Goal: Task Accomplishment & Management: Manage account settings

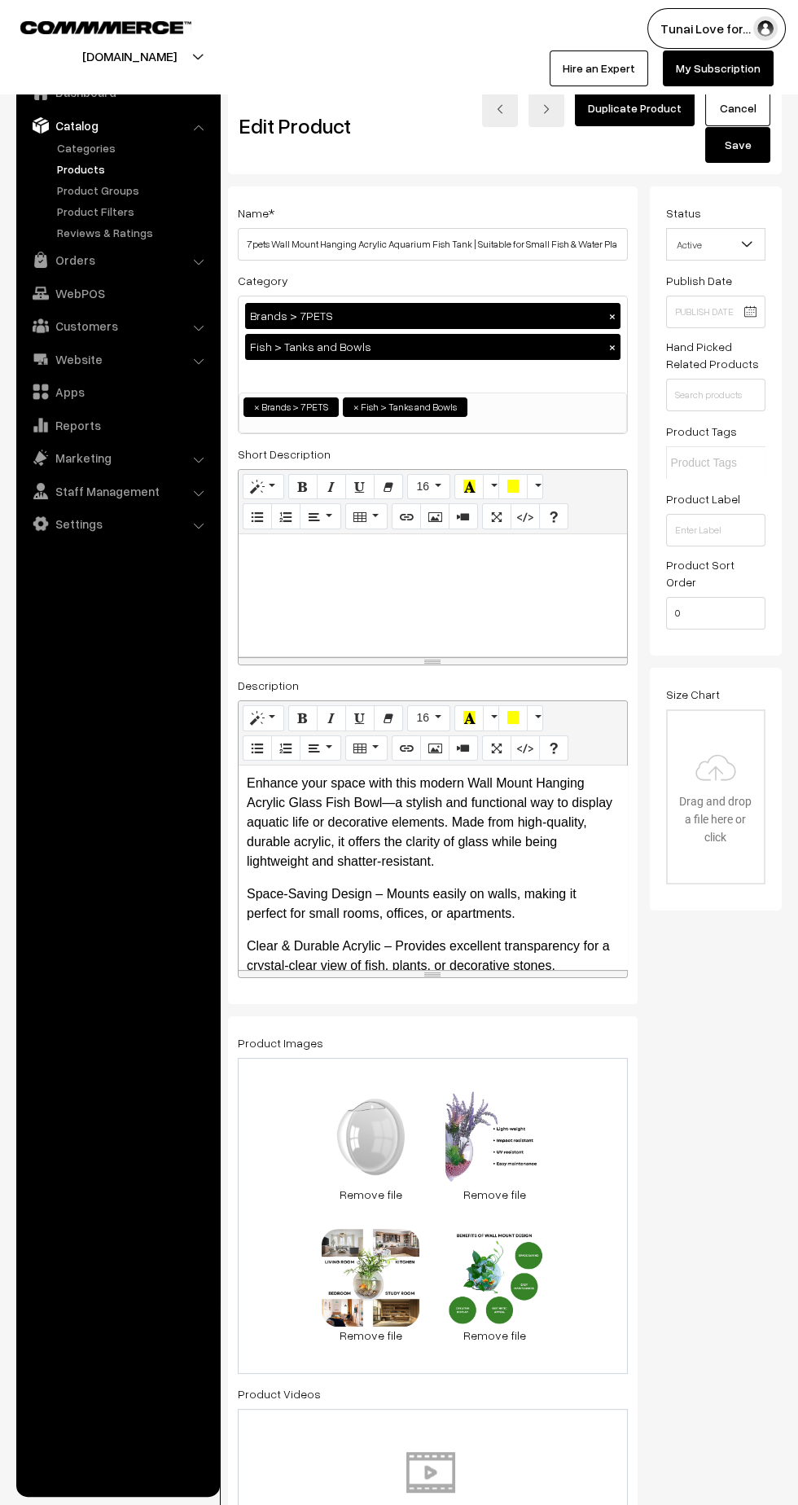
click at [74, 261] on link "Orders" at bounding box center [117, 259] width 194 height 29
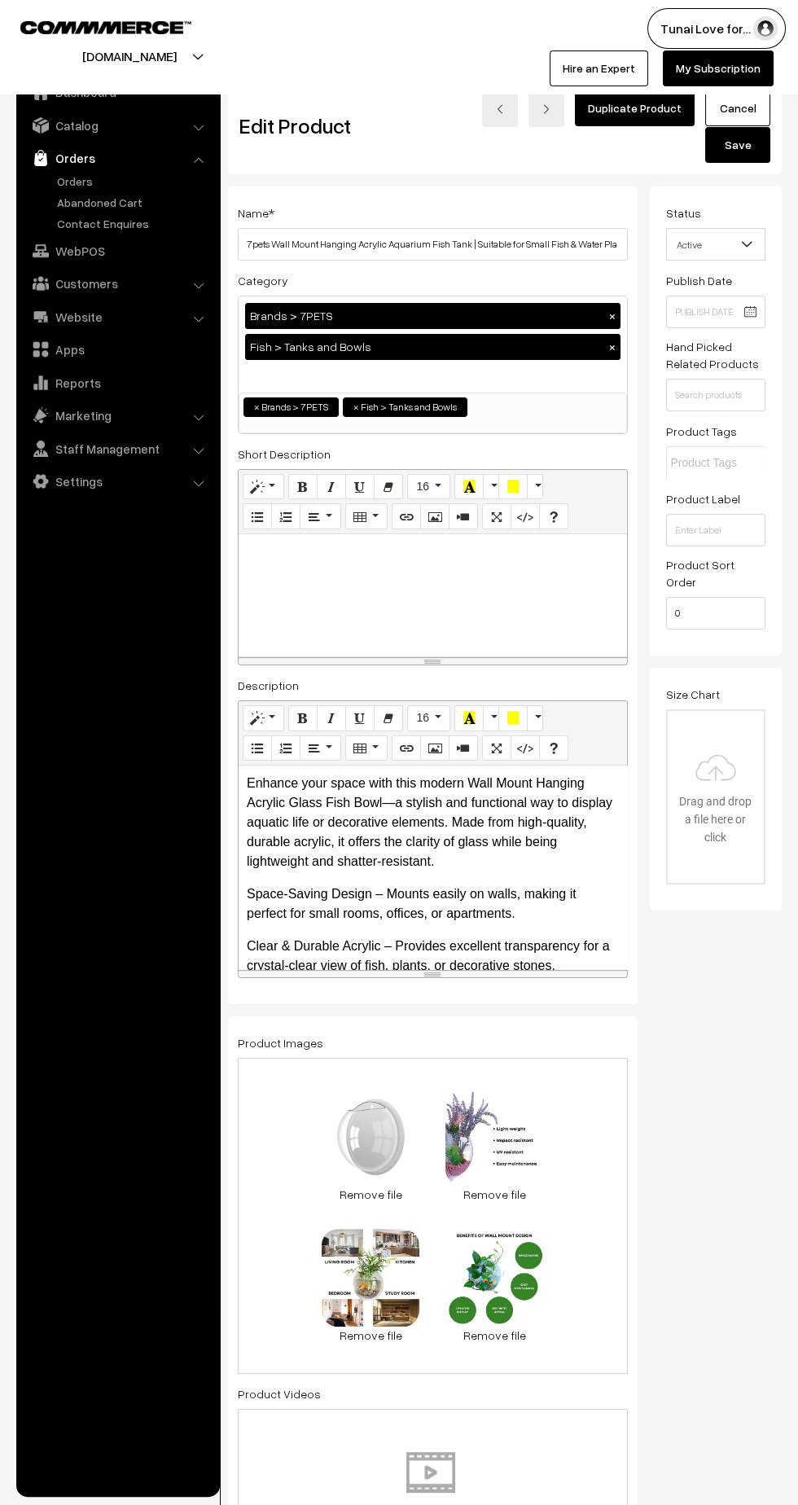
click at [68, 180] on link "Orders" at bounding box center [133, 181] width 161 height 17
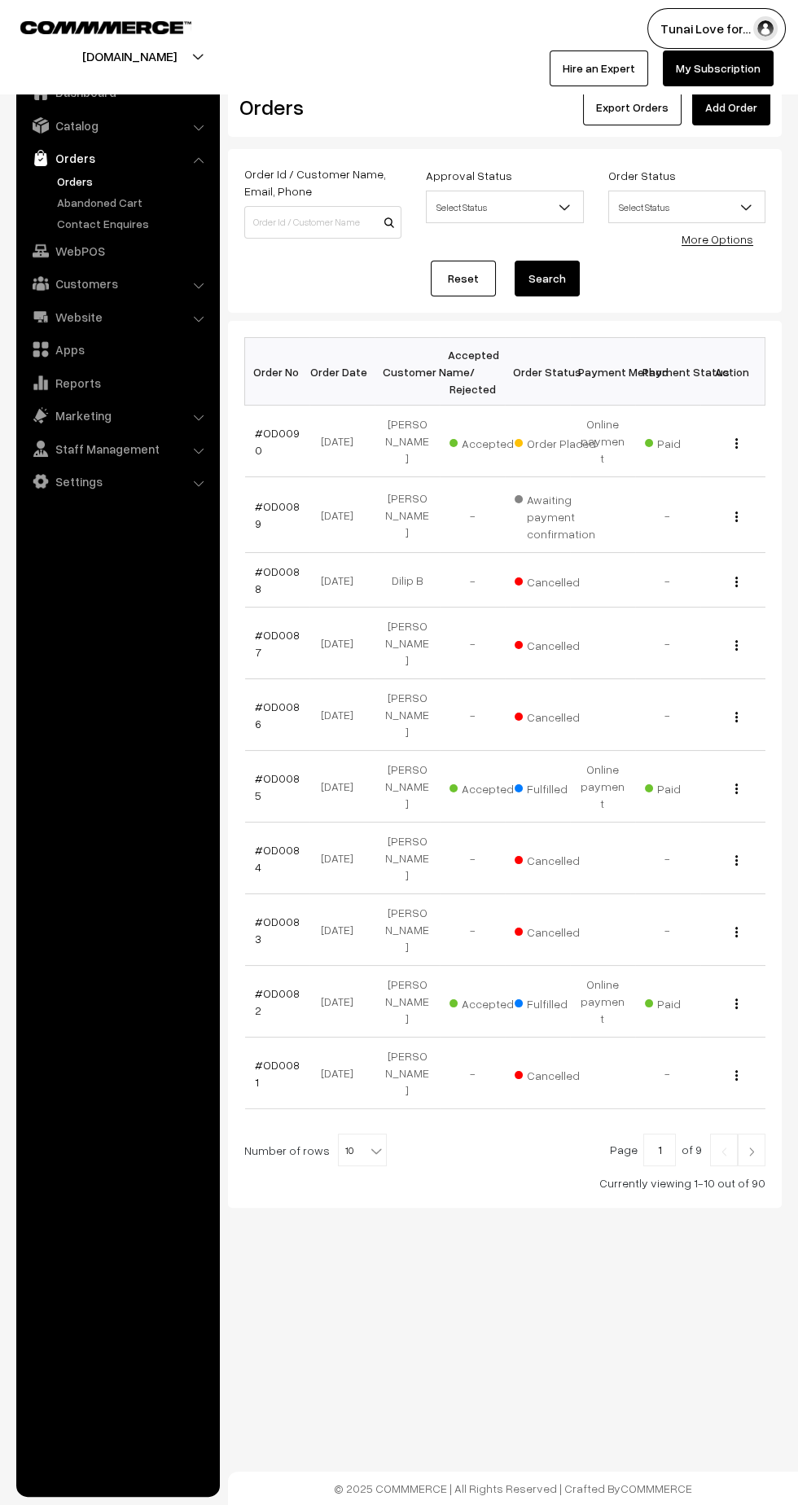
click at [279, 426] on link "#OD0090" at bounding box center [277, 441] width 45 height 31
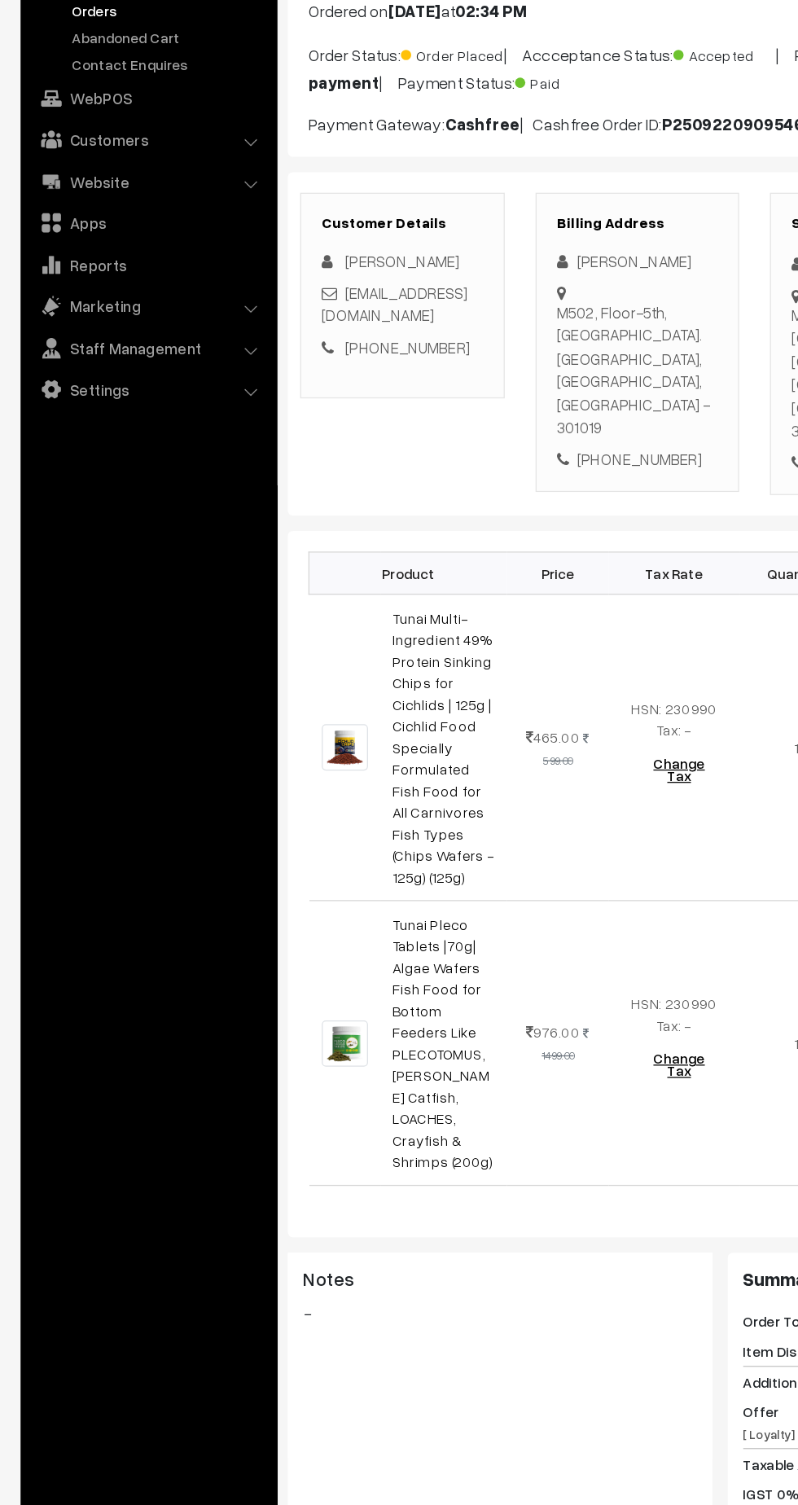
scroll to position [15, 0]
click at [91, 491] on link "Settings" at bounding box center [117, 481] width 194 height 29
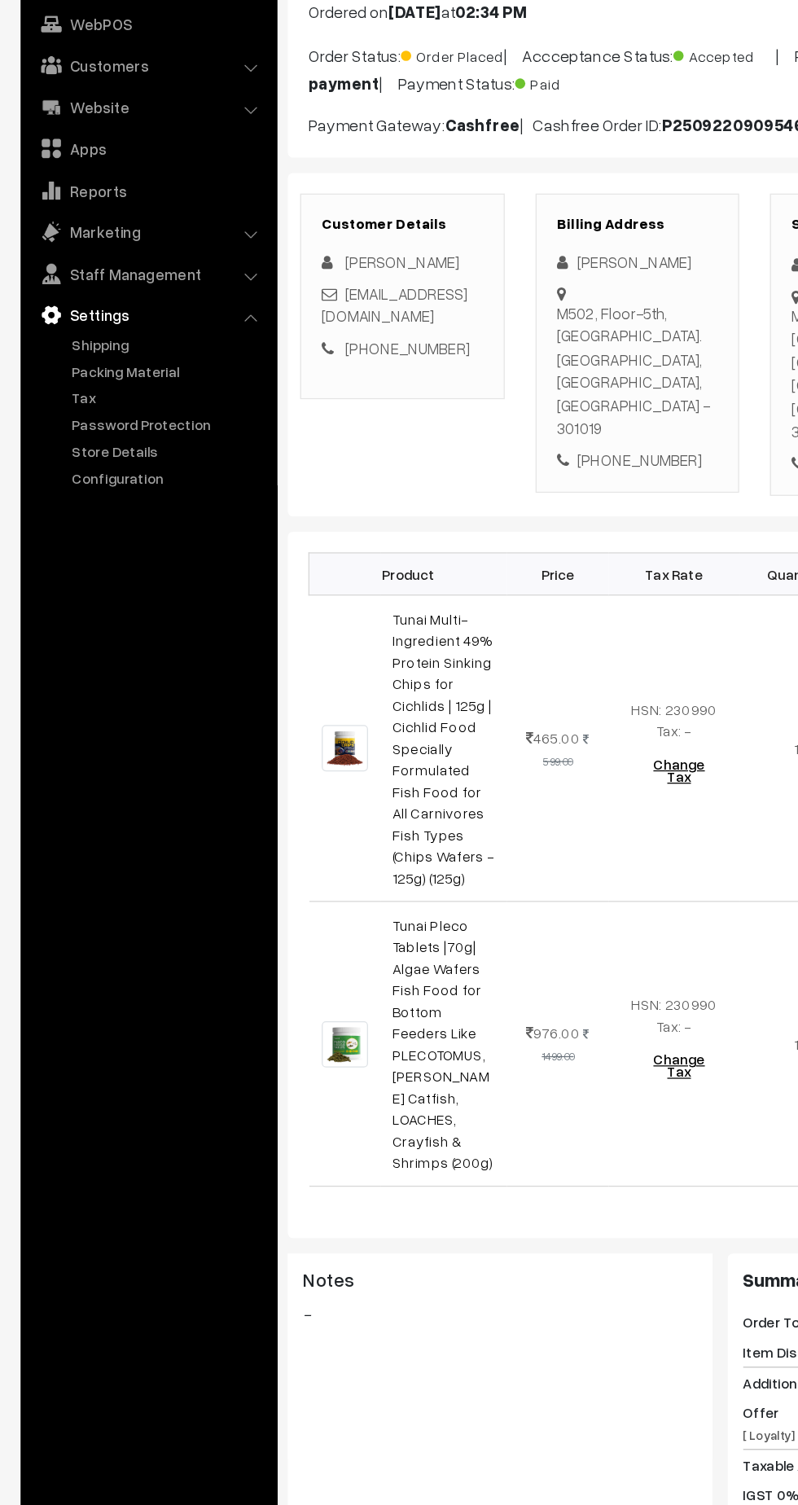
click at [102, 465] on link "Packing Material" at bounding box center [133, 466] width 161 height 17
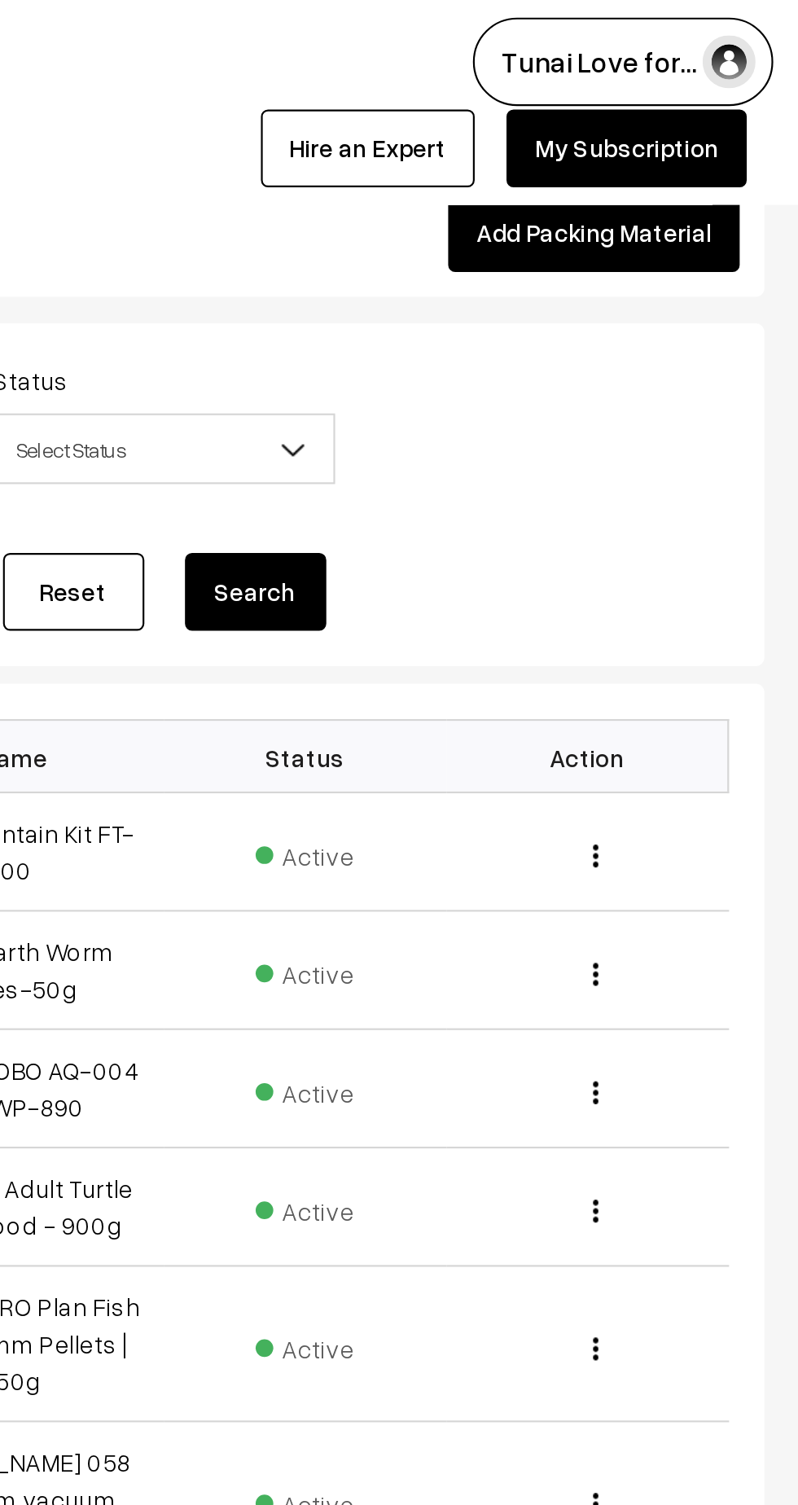
click at [674, 116] on link "Add Packing Material" at bounding box center [703, 108] width 134 height 36
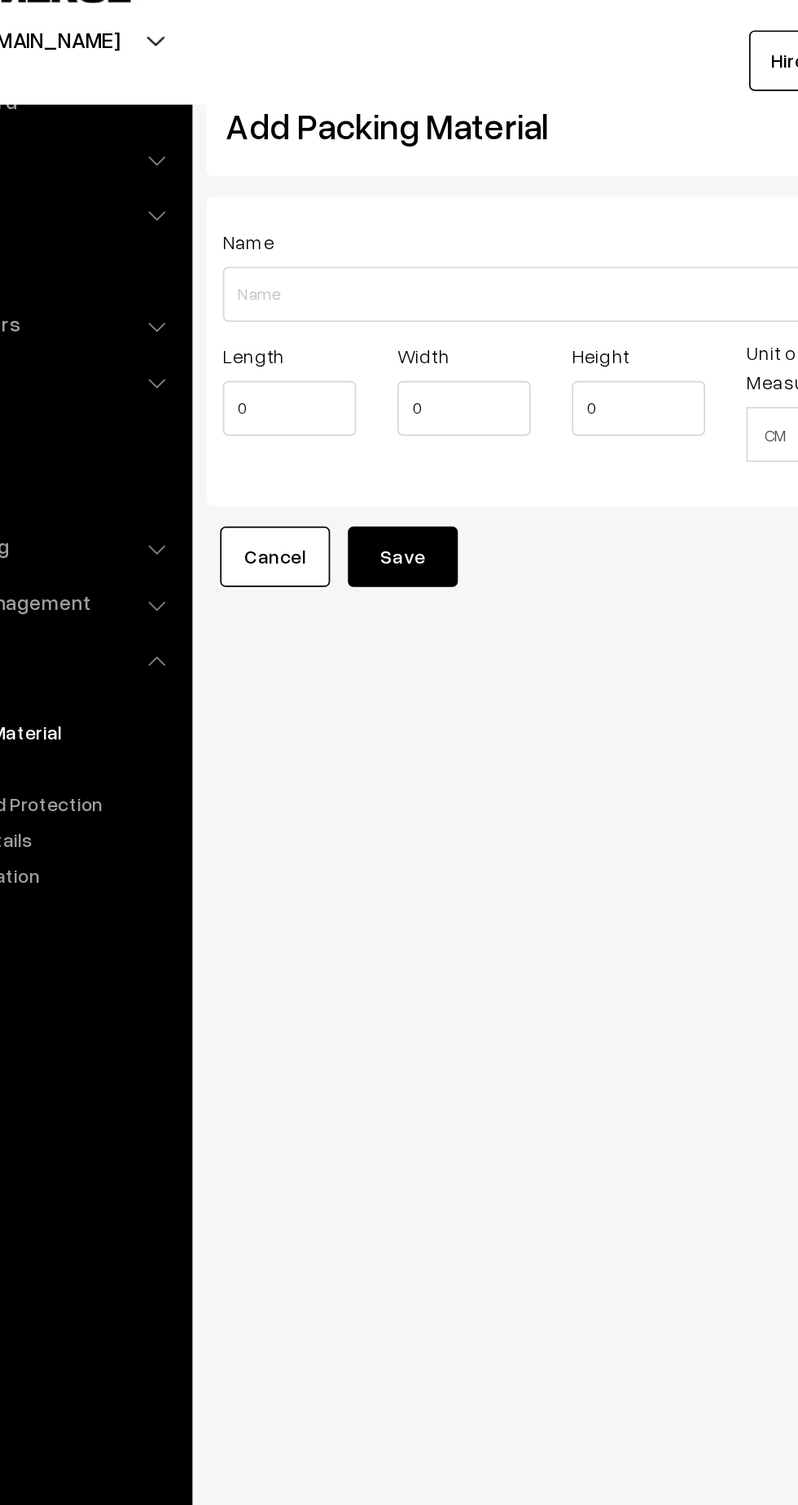
scroll to position [0, 11]
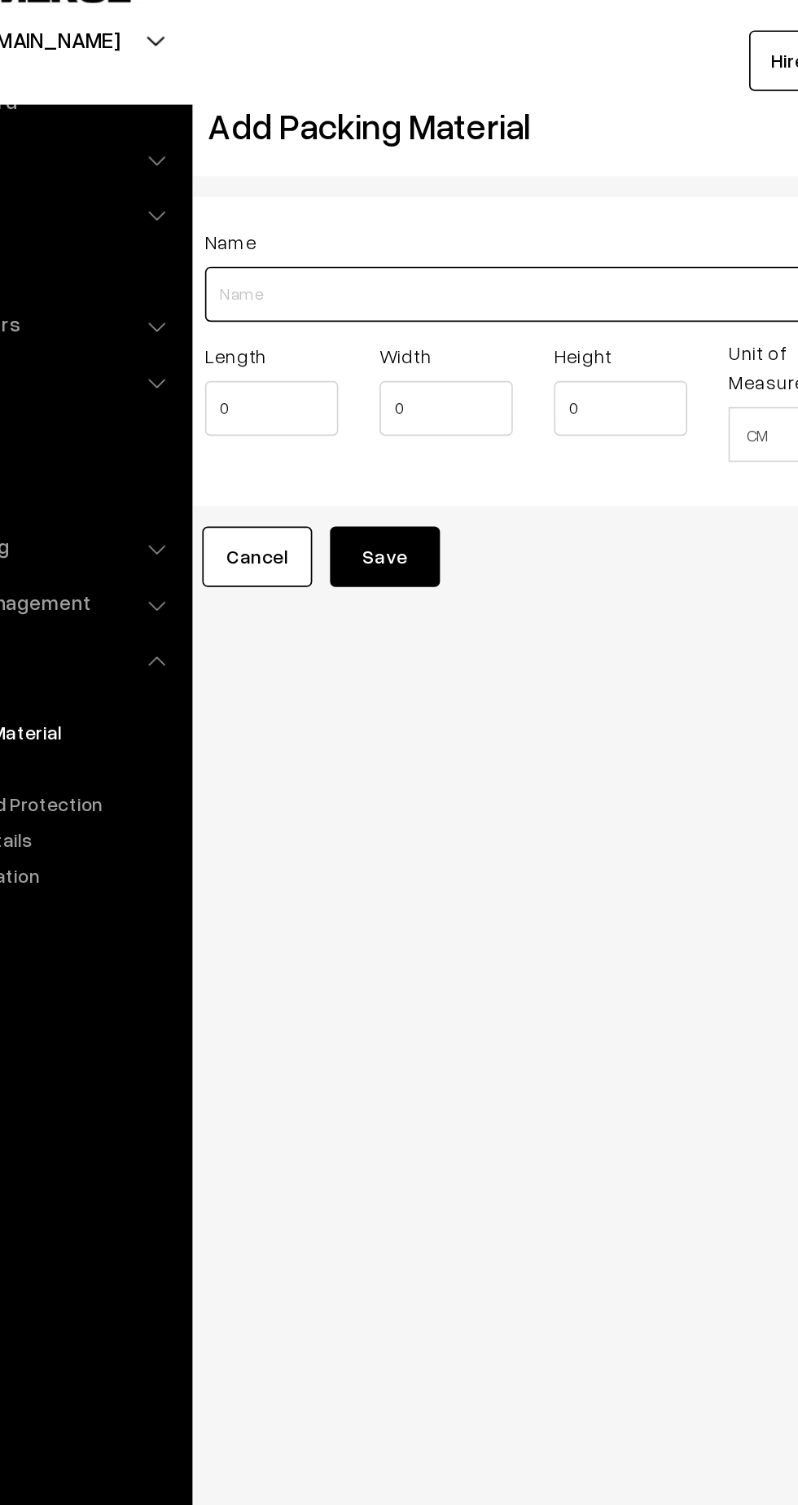
click at [283, 209] on input "Length" at bounding box center [422, 207] width 390 height 33
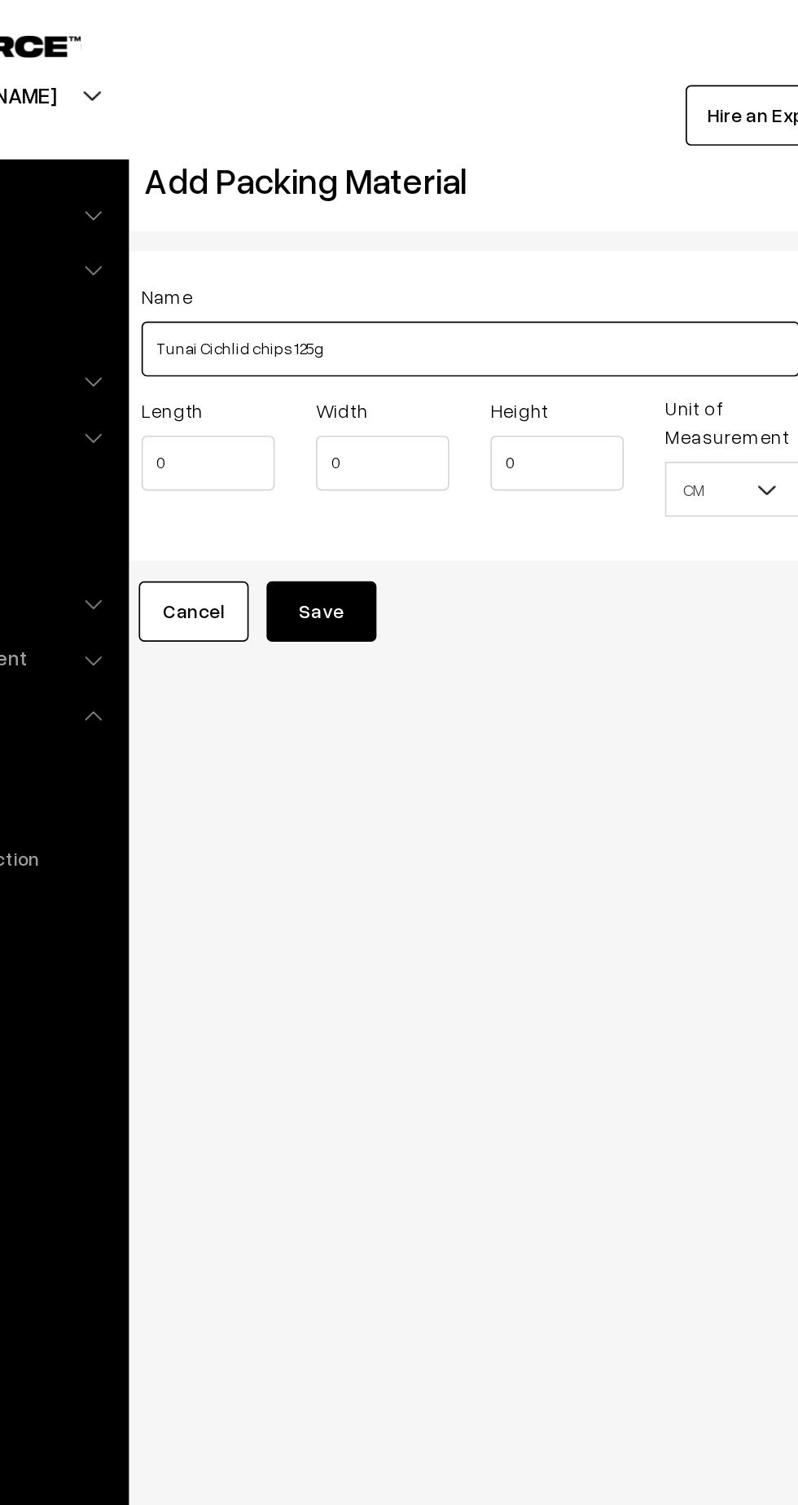
click at [376, 211] on input "Tunai Cichlid chips 125g" at bounding box center [422, 207] width 390 height 33
click at [257, 209] on input "Tunai Cichlid chips 125g and pleco tablets 70g" at bounding box center [422, 207] width 390 height 33
type input "Tunai combo Cichlid chips 125g and pleco tablets 70g"
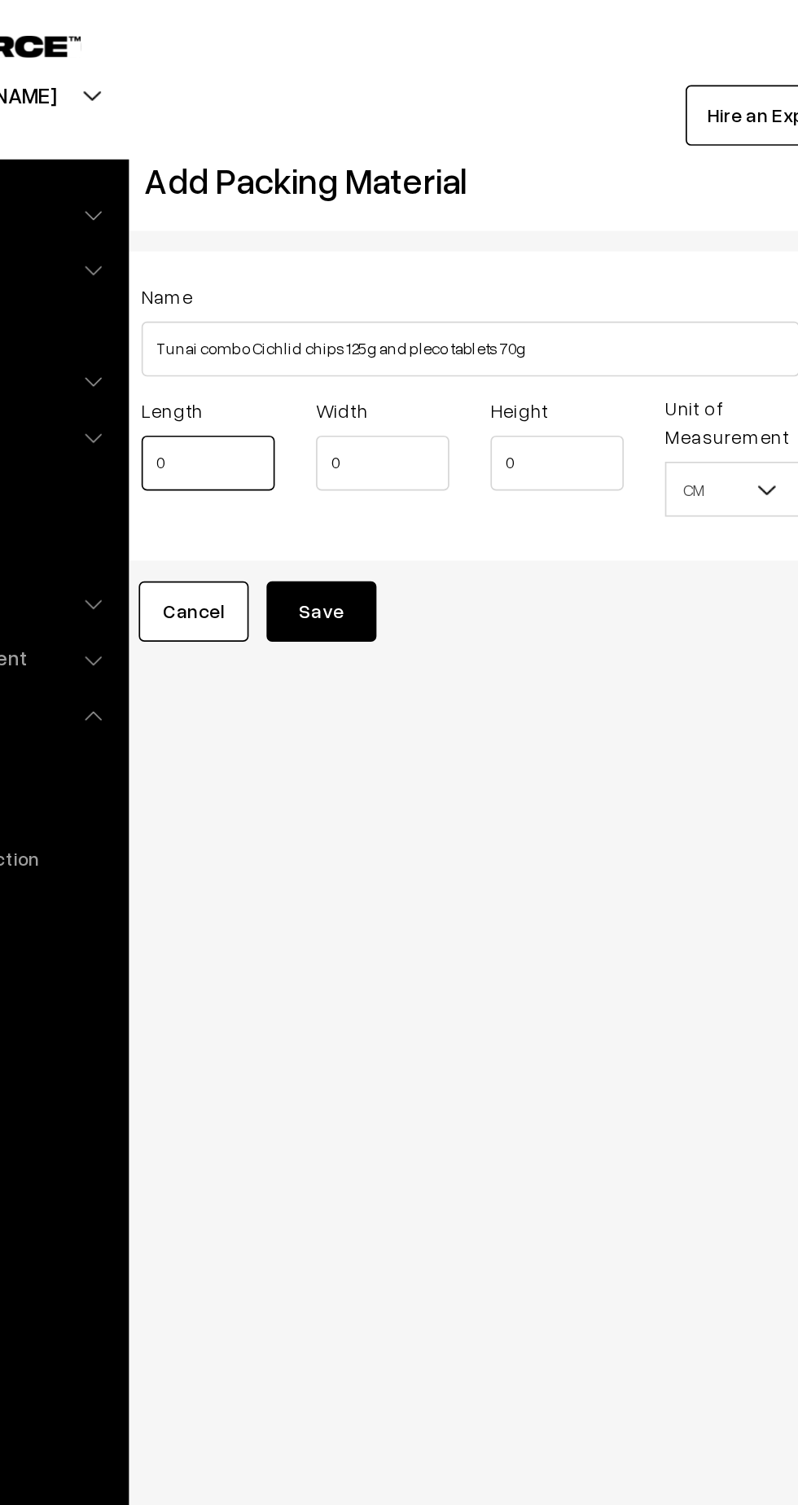
click at [263, 275] on input "0" at bounding box center [266, 274] width 79 height 33
type input "8"
click at [370, 288] on input "0" at bounding box center [370, 274] width 79 height 33
type input "16"
click at [468, 276] on input "0" at bounding box center [473, 274] width 79 height 33
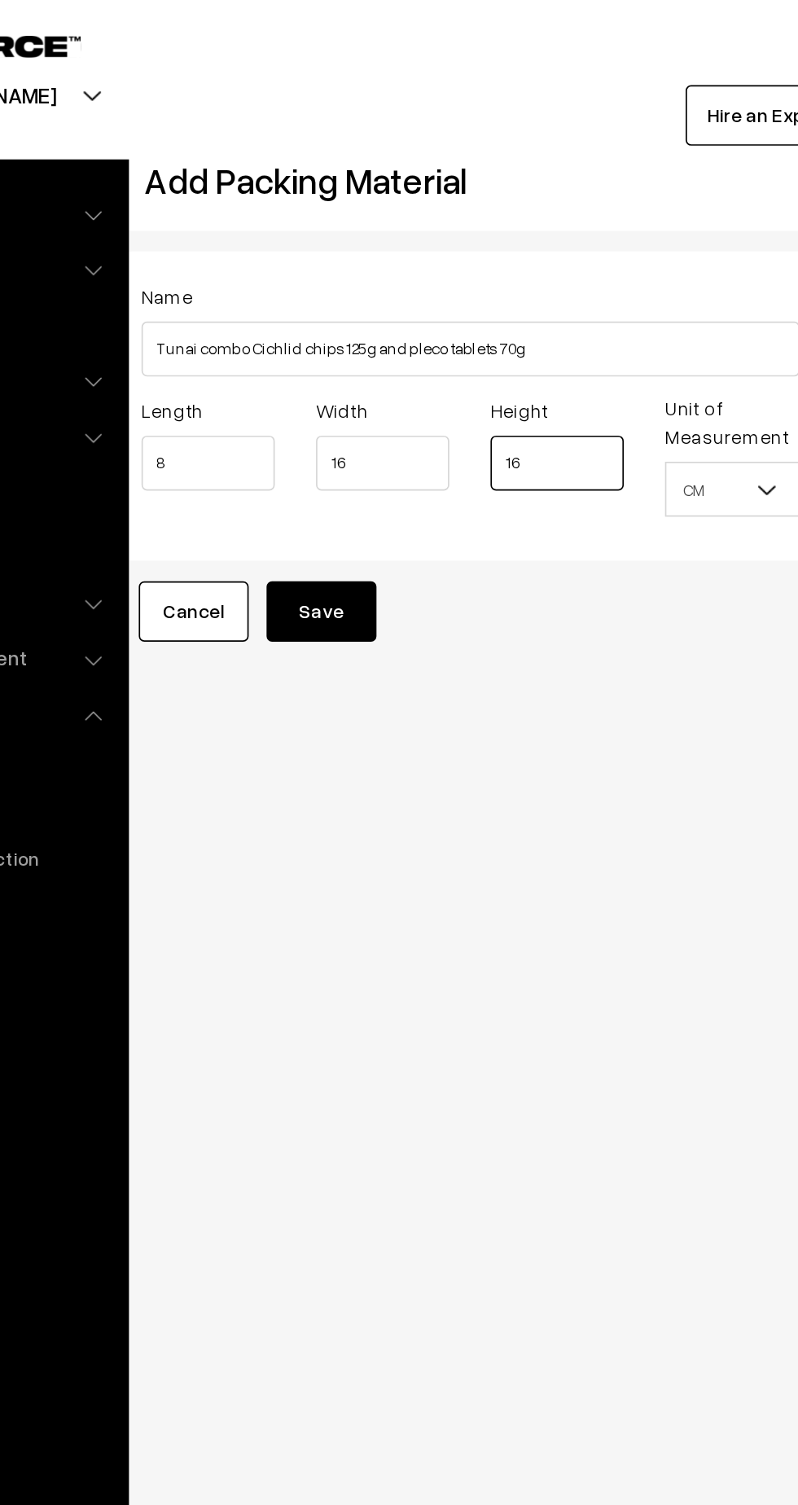
type input "16"
click at [336, 367] on button "Save" at bounding box center [333, 363] width 65 height 36
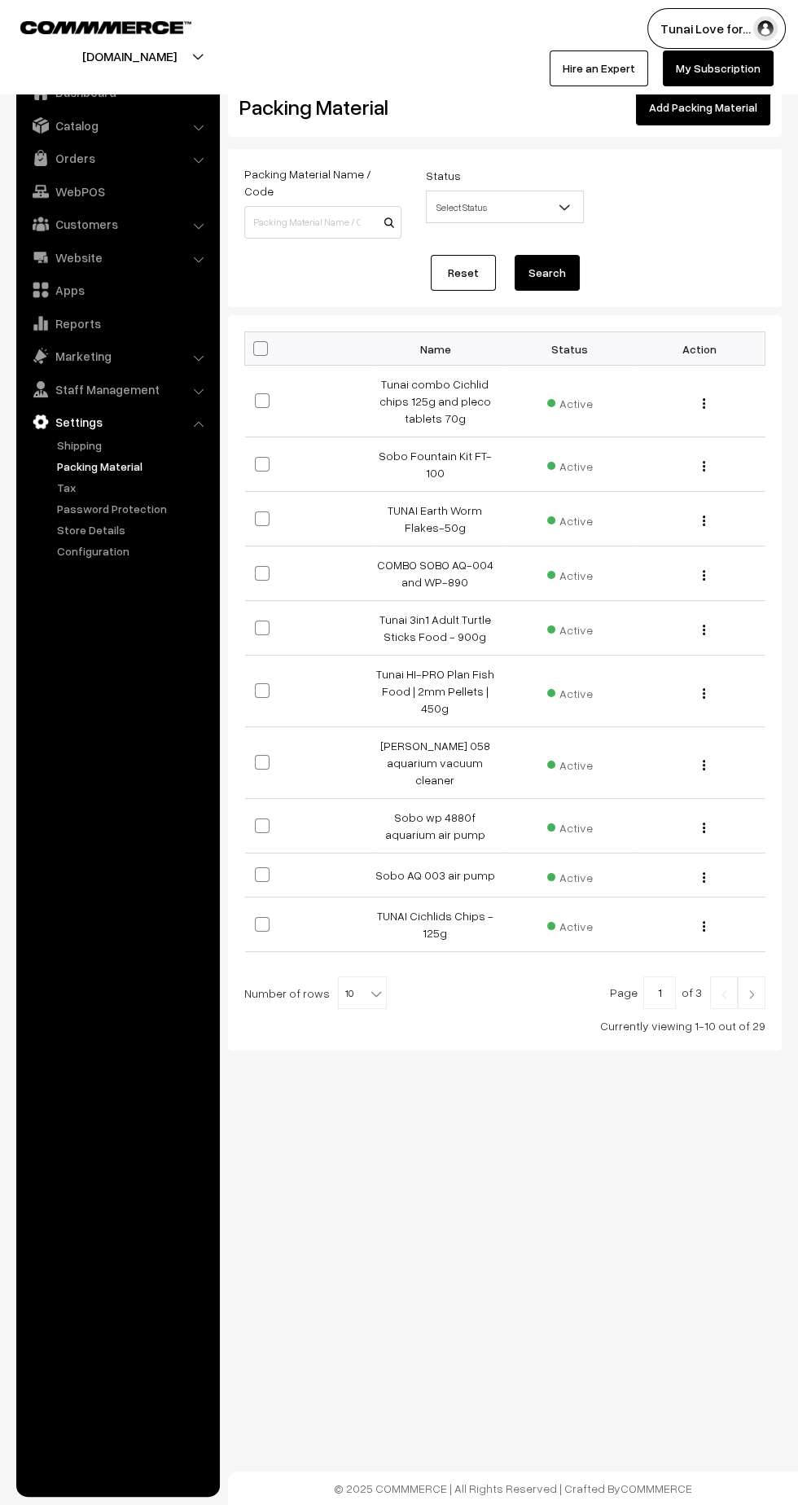
click at [104, 169] on link "Orders" at bounding box center [117, 157] width 194 height 29
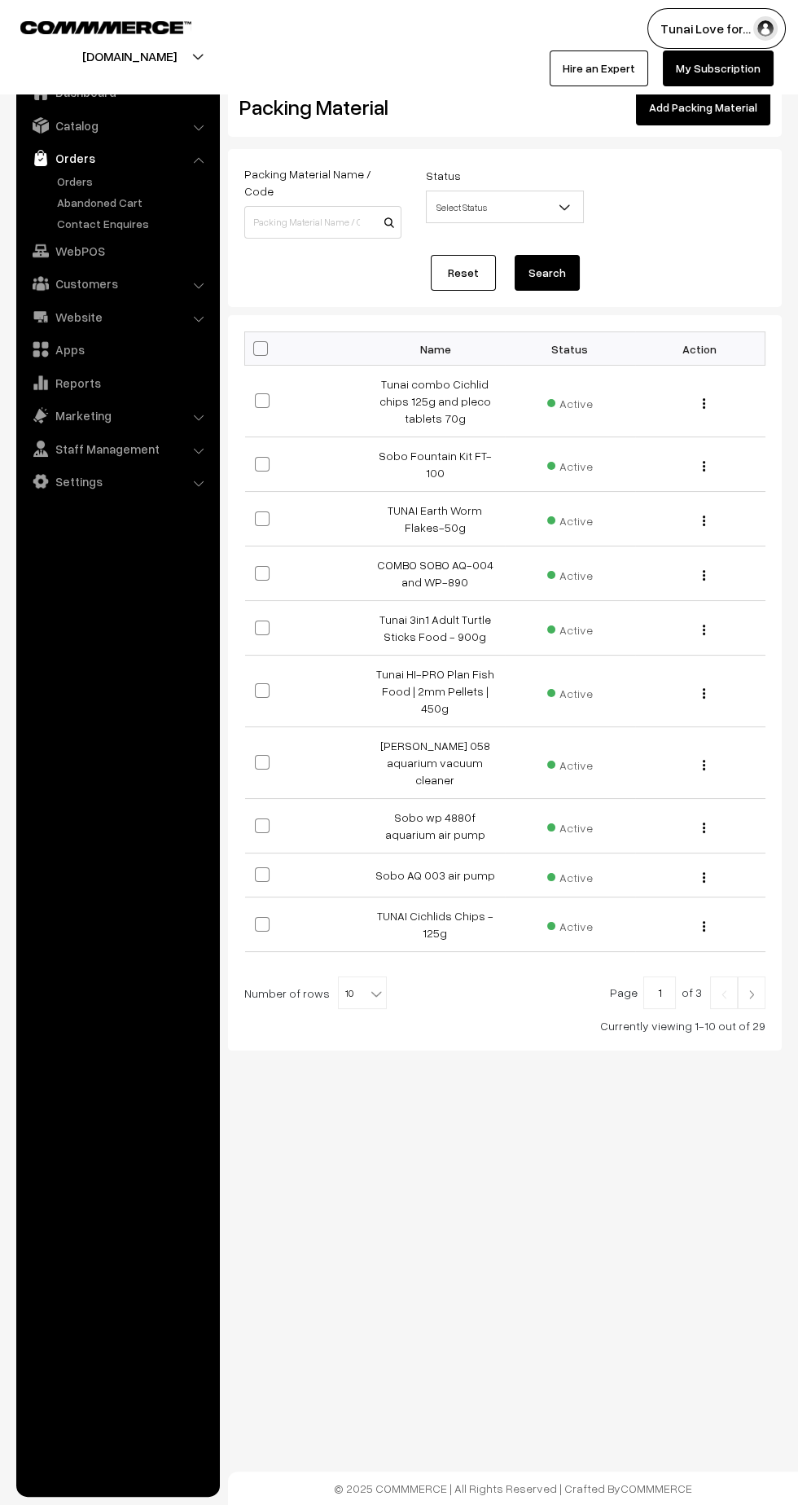
click at [68, 180] on link "Orders" at bounding box center [133, 181] width 161 height 17
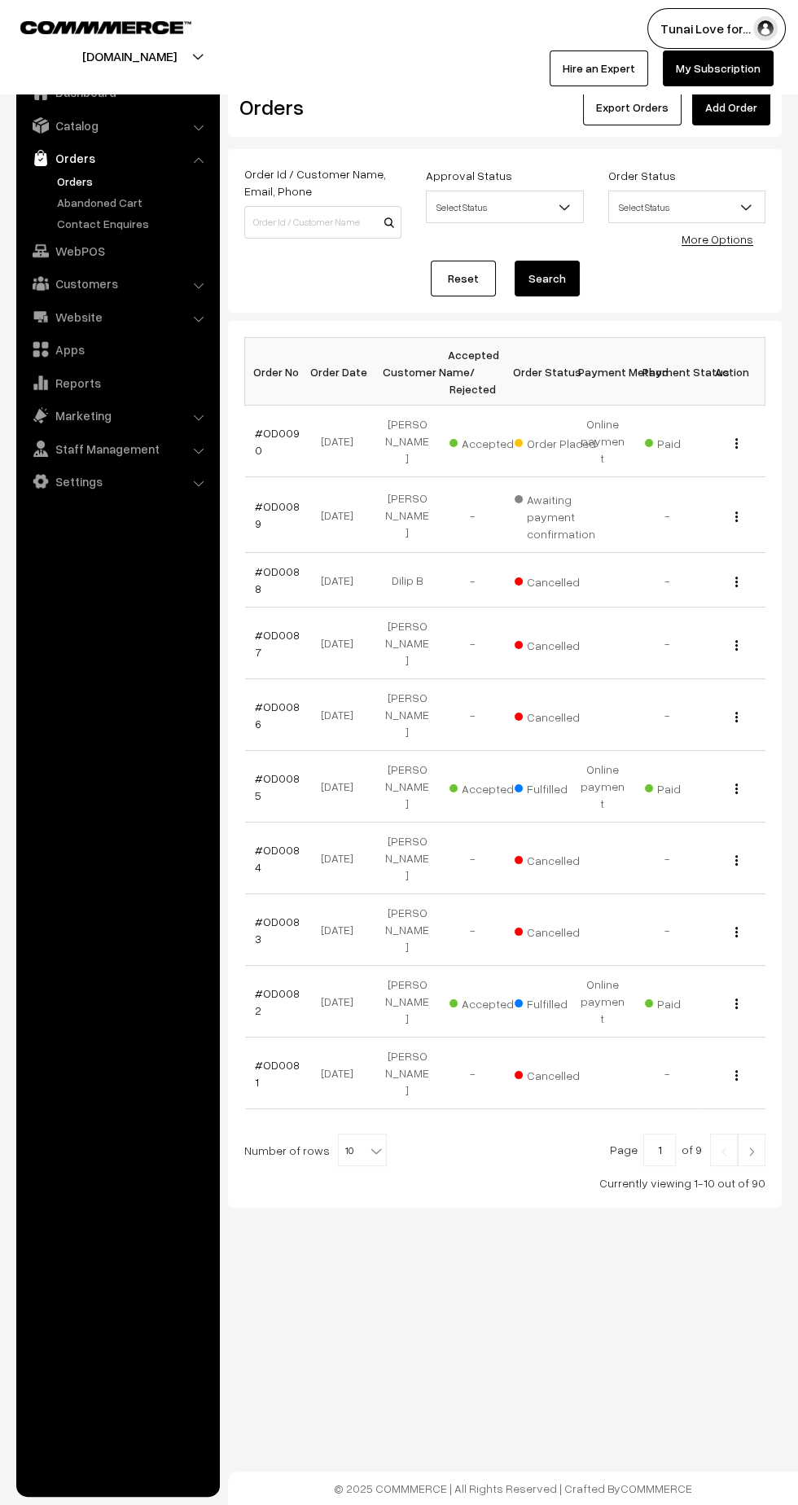
click at [271, 426] on link "#OD0090" at bounding box center [277, 441] width 45 height 31
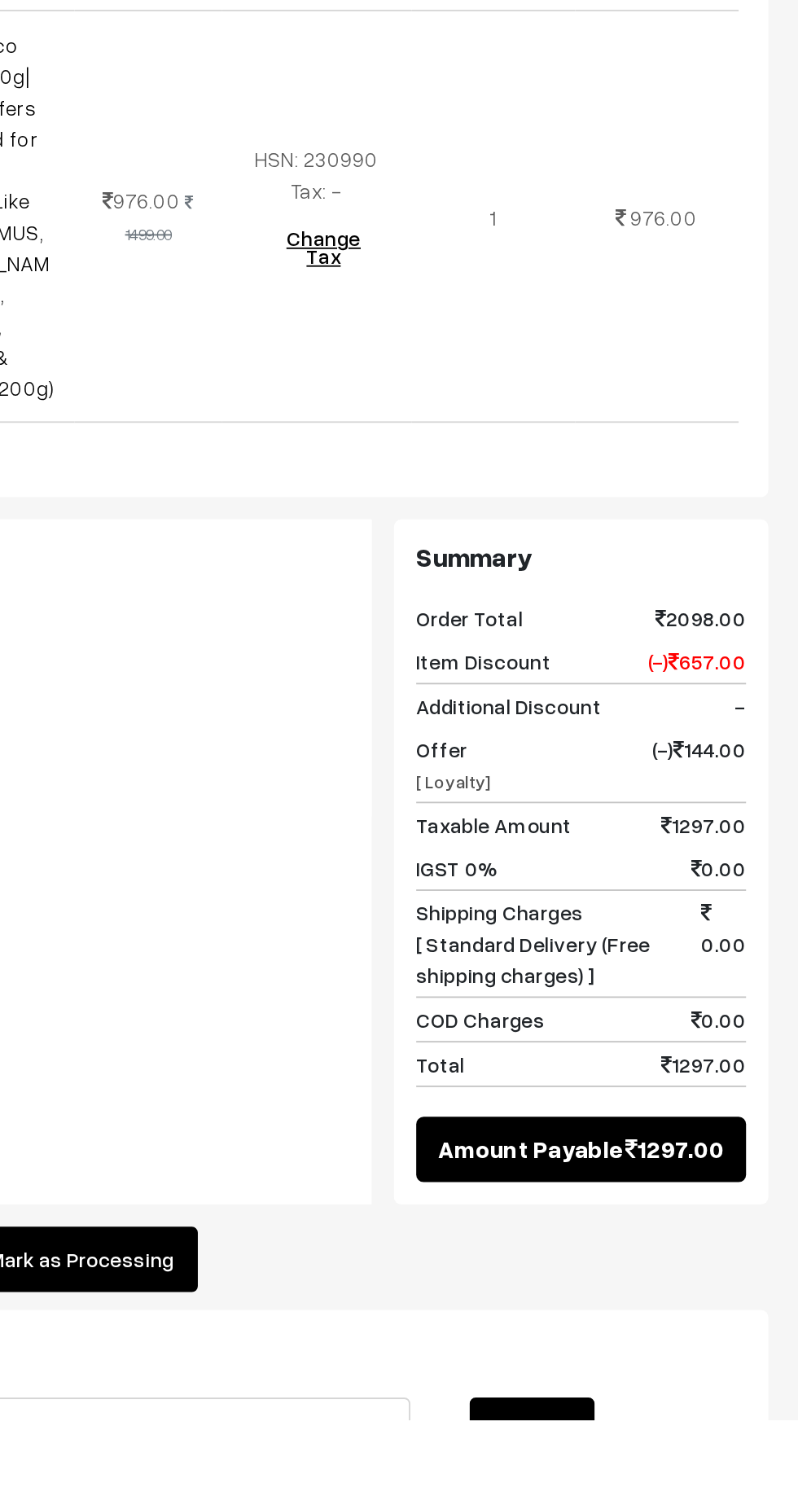
scroll to position [169, 0]
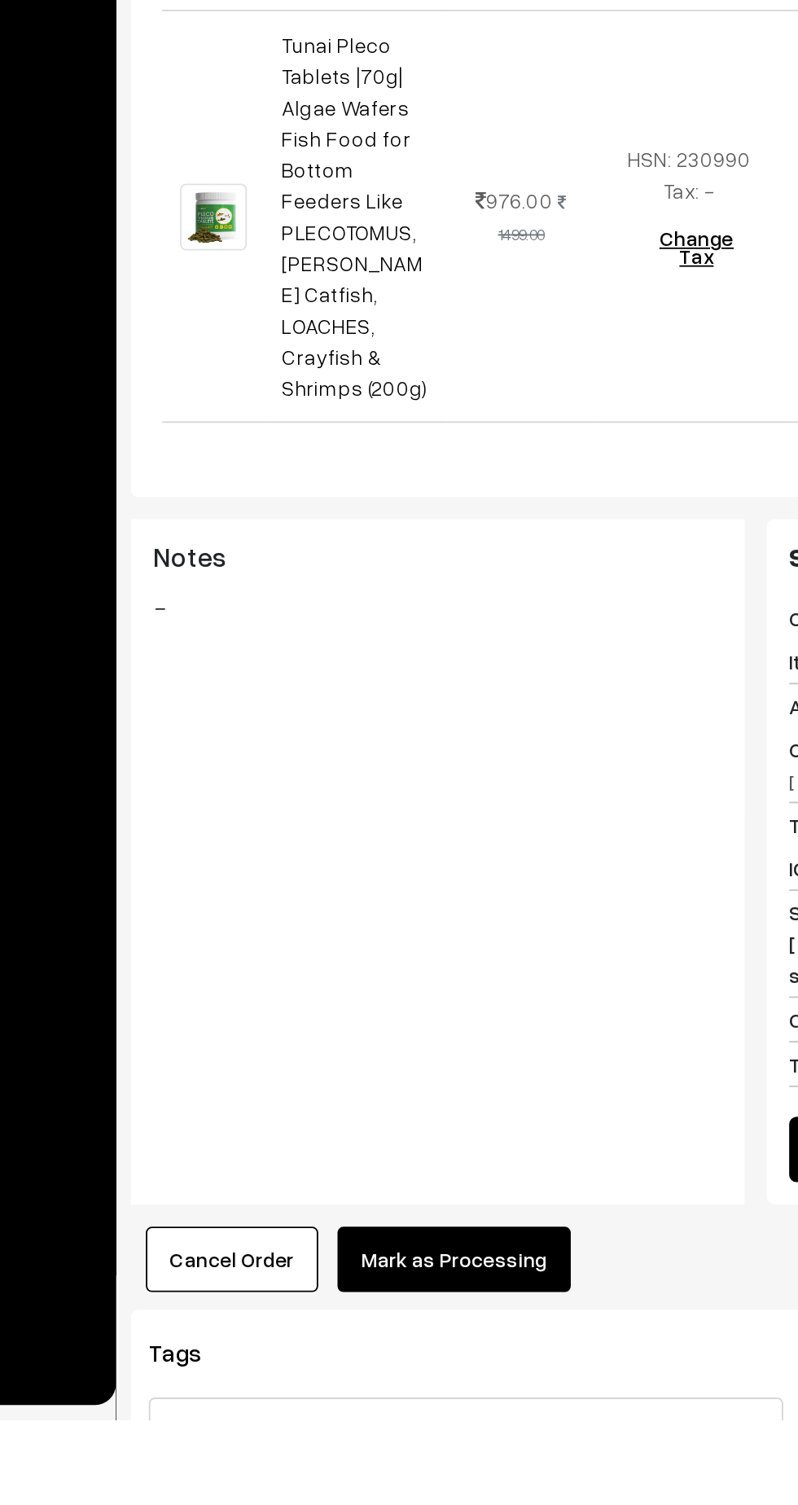
click at [419, 1400] on button "Mark as Processing" at bounding box center [405, 1418] width 128 height 36
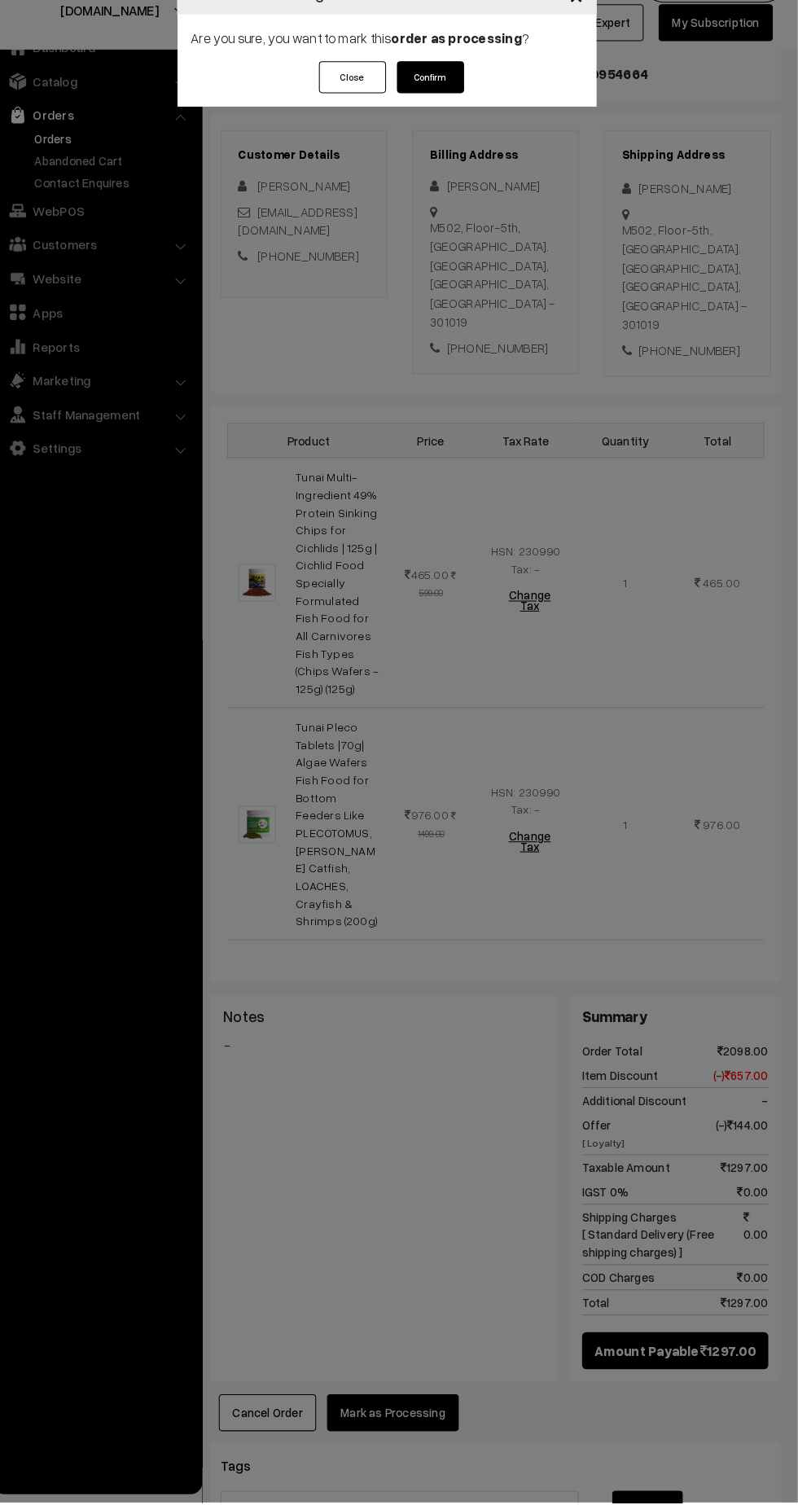
scroll to position [168, 0]
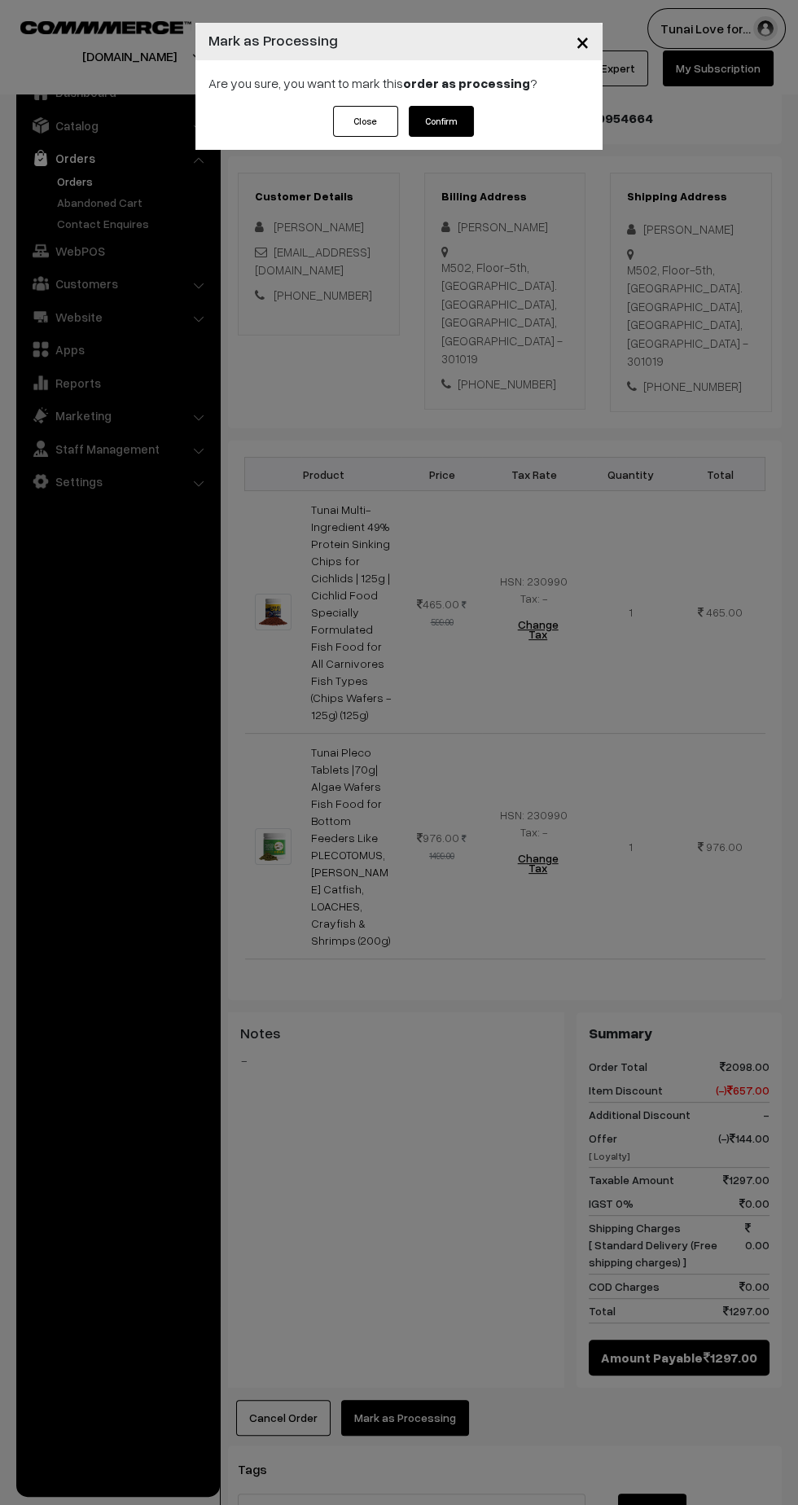
click at [450, 136] on button "Confirm" at bounding box center [441, 121] width 65 height 31
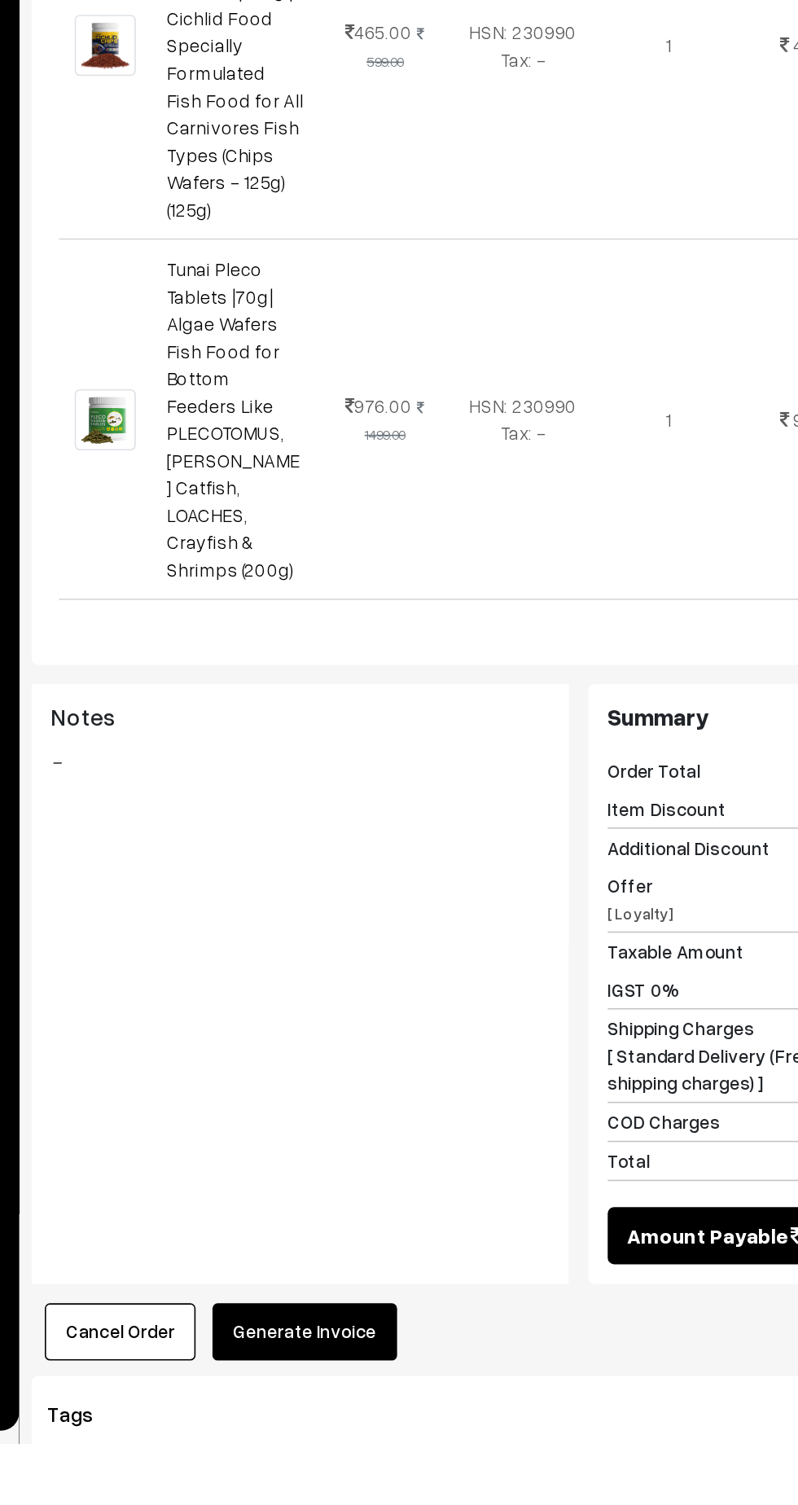
scroll to position [152, 0]
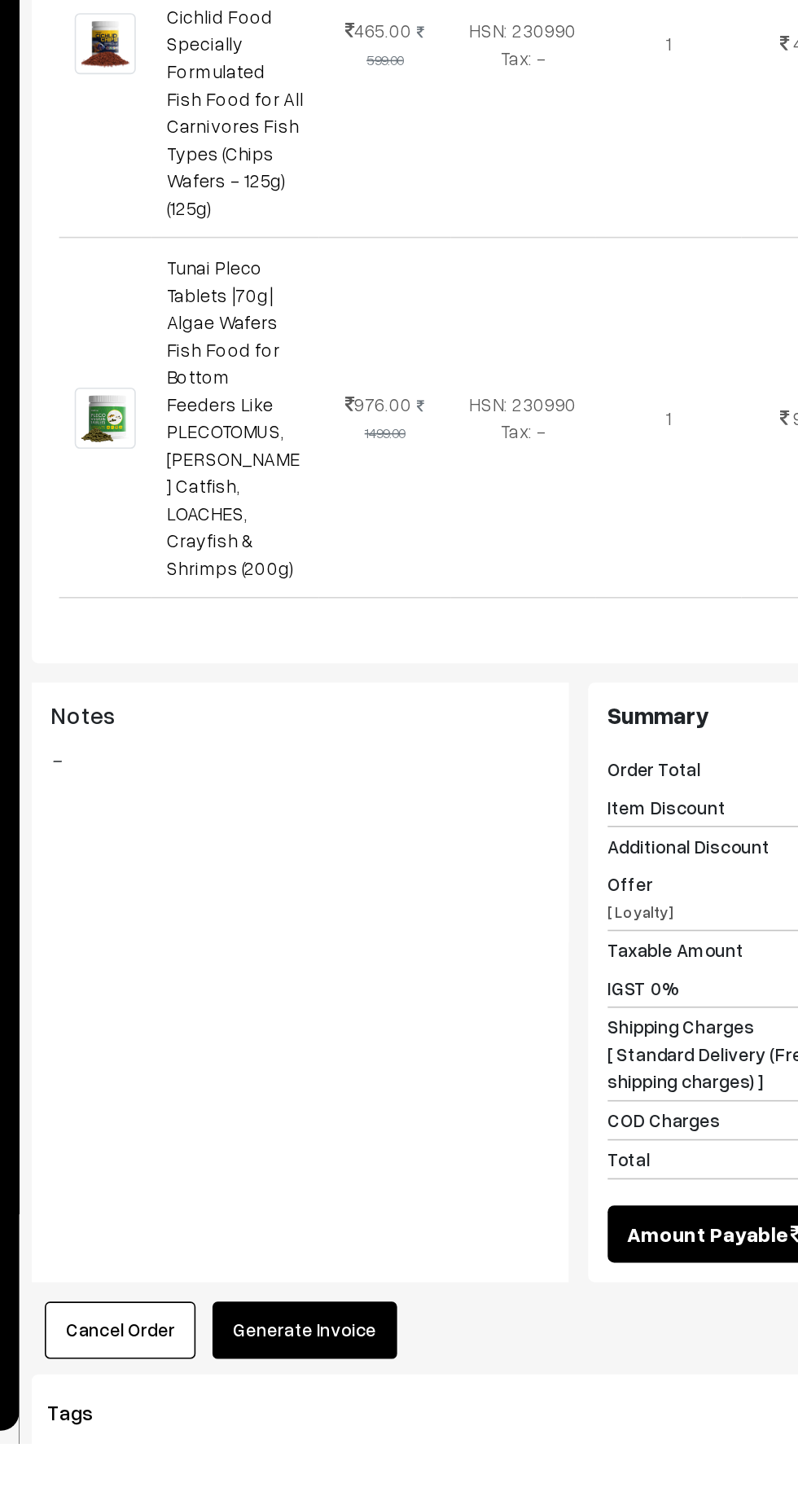
click at [388, 1417] on button "Generate Invoice" at bounding box center [399, 1435] width 116 height 36
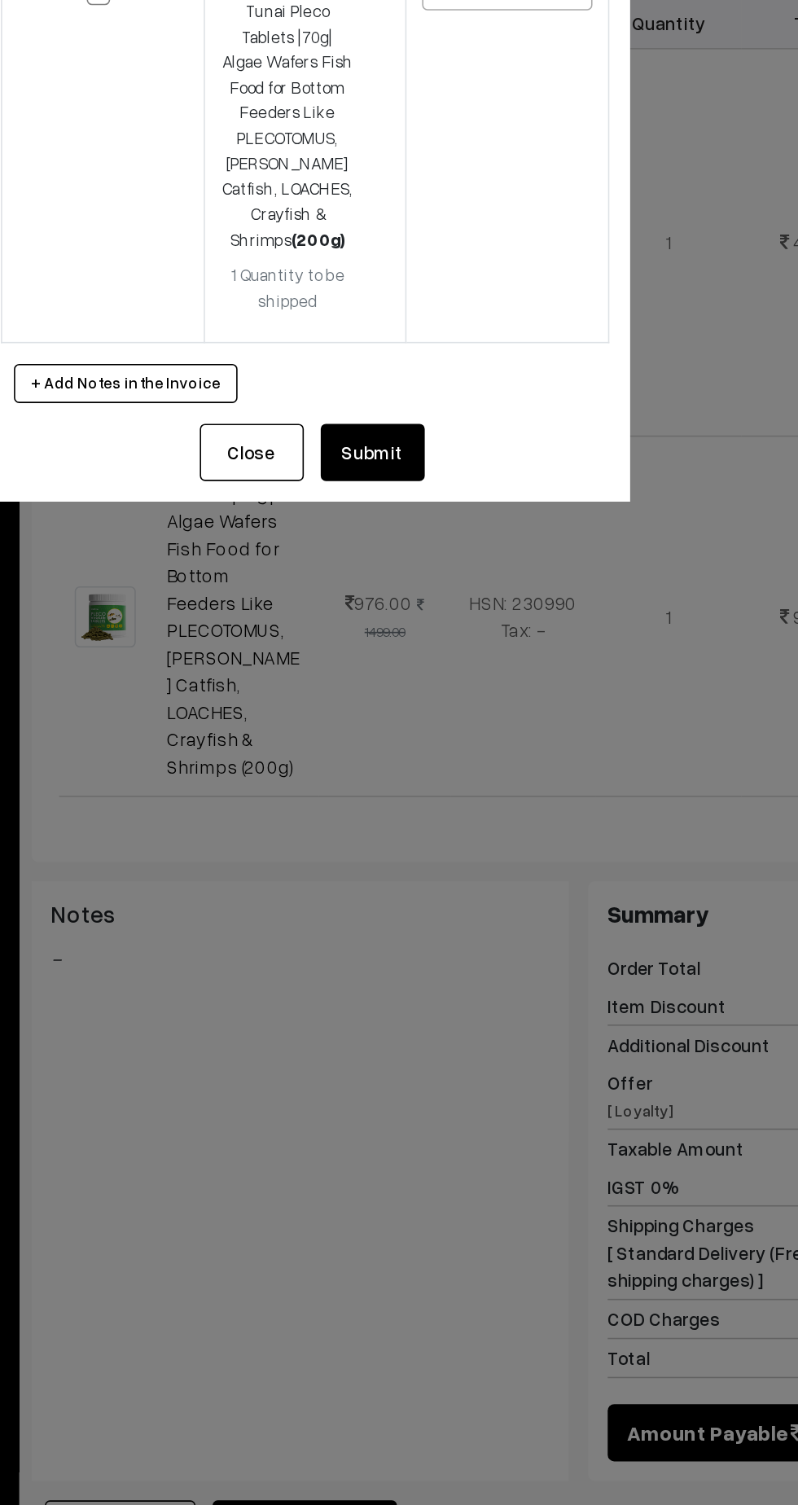
scroll to position [189, 0]
click at [446, 705] on button "Submit" at bounding box center [441, 723] width 65 height 36
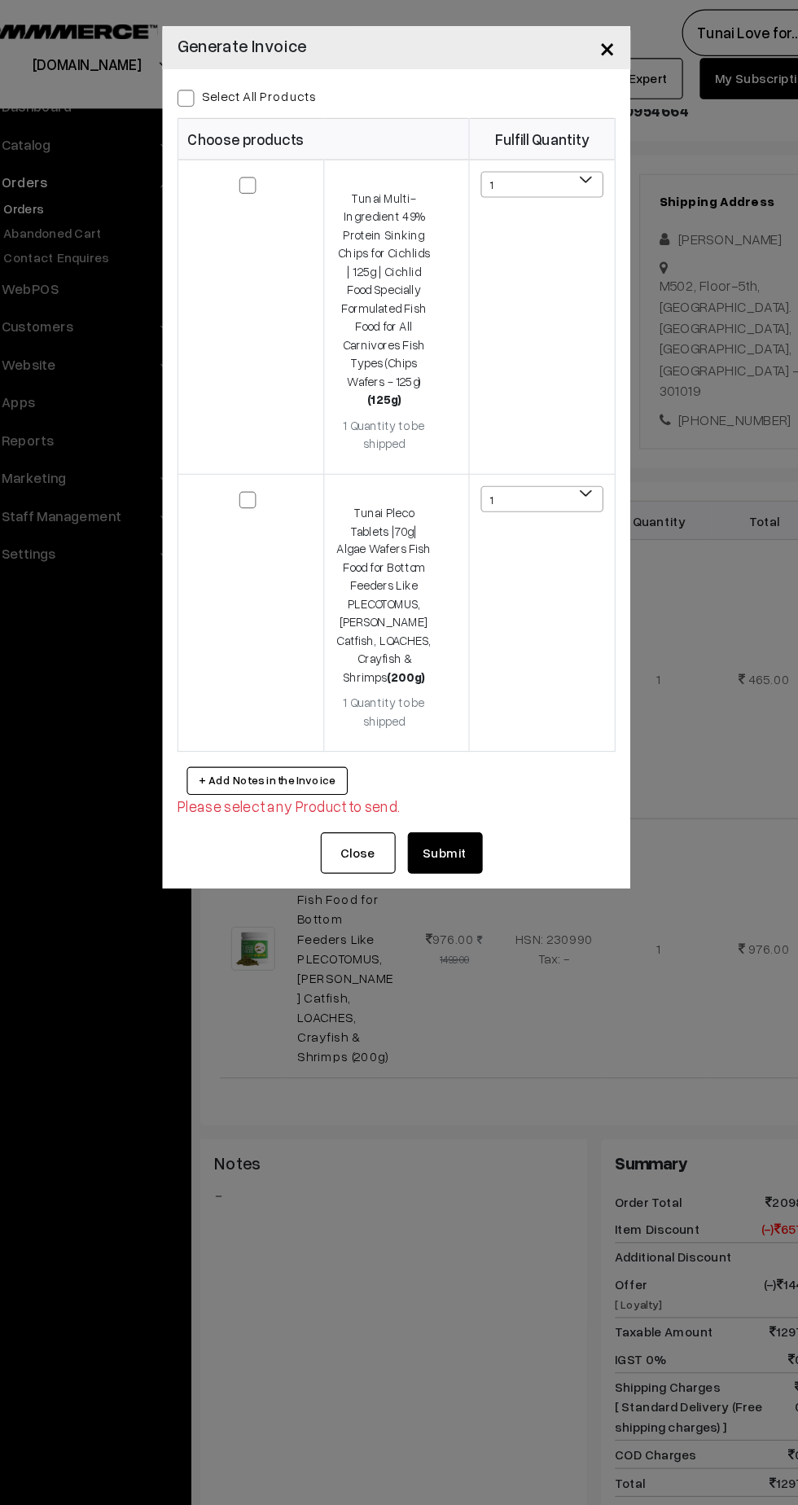
click at [218, 85] on span at bounding box center [216, 85] width 15 height 15
click at [218, 85] on input "Select All Products" at bounding box center [214, 82] width 11 height 11
checkbox input "true"
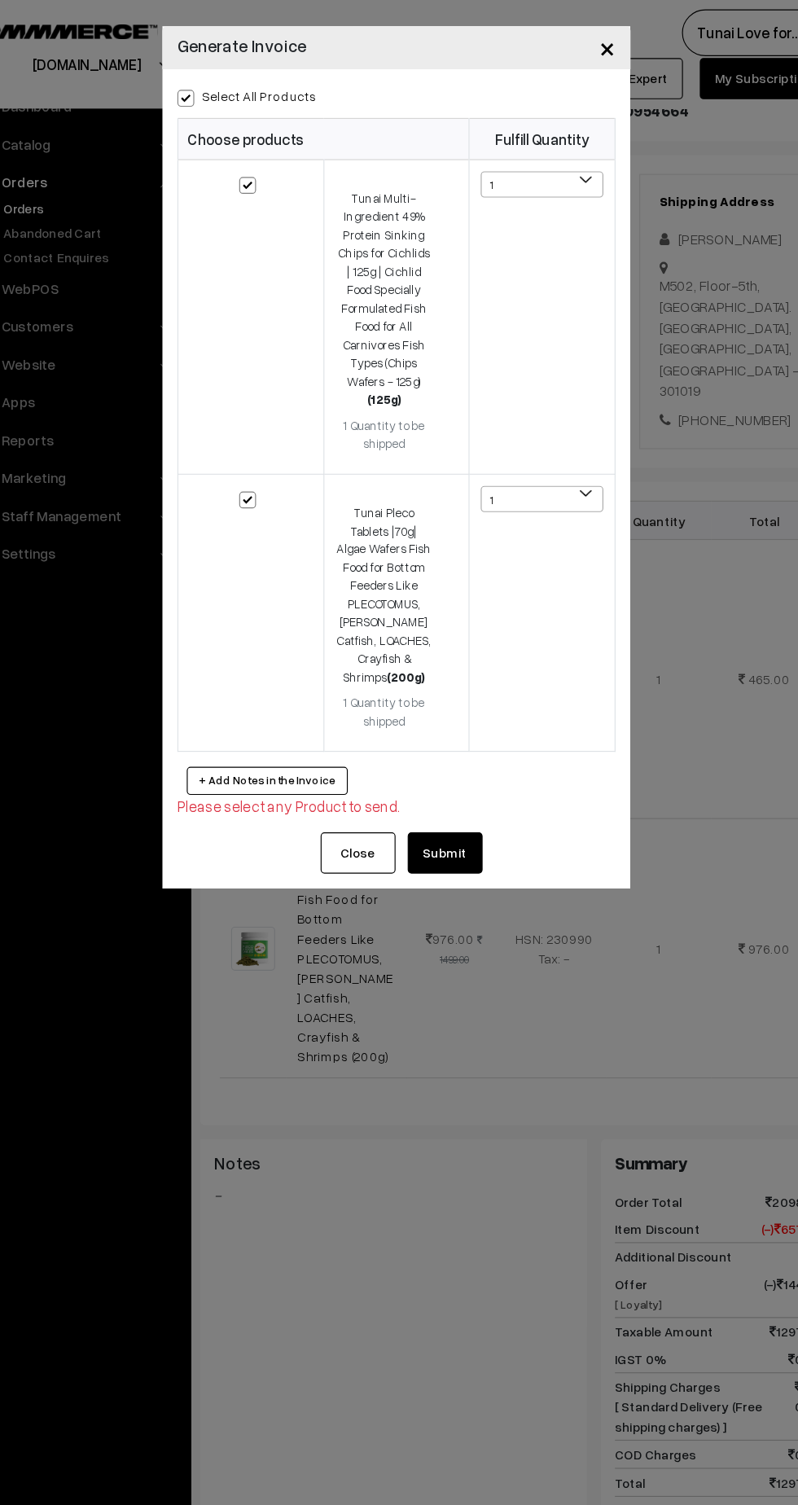
click at [449, 724] on button "Submit" at bounding box center [441, 742] width 65 height 36
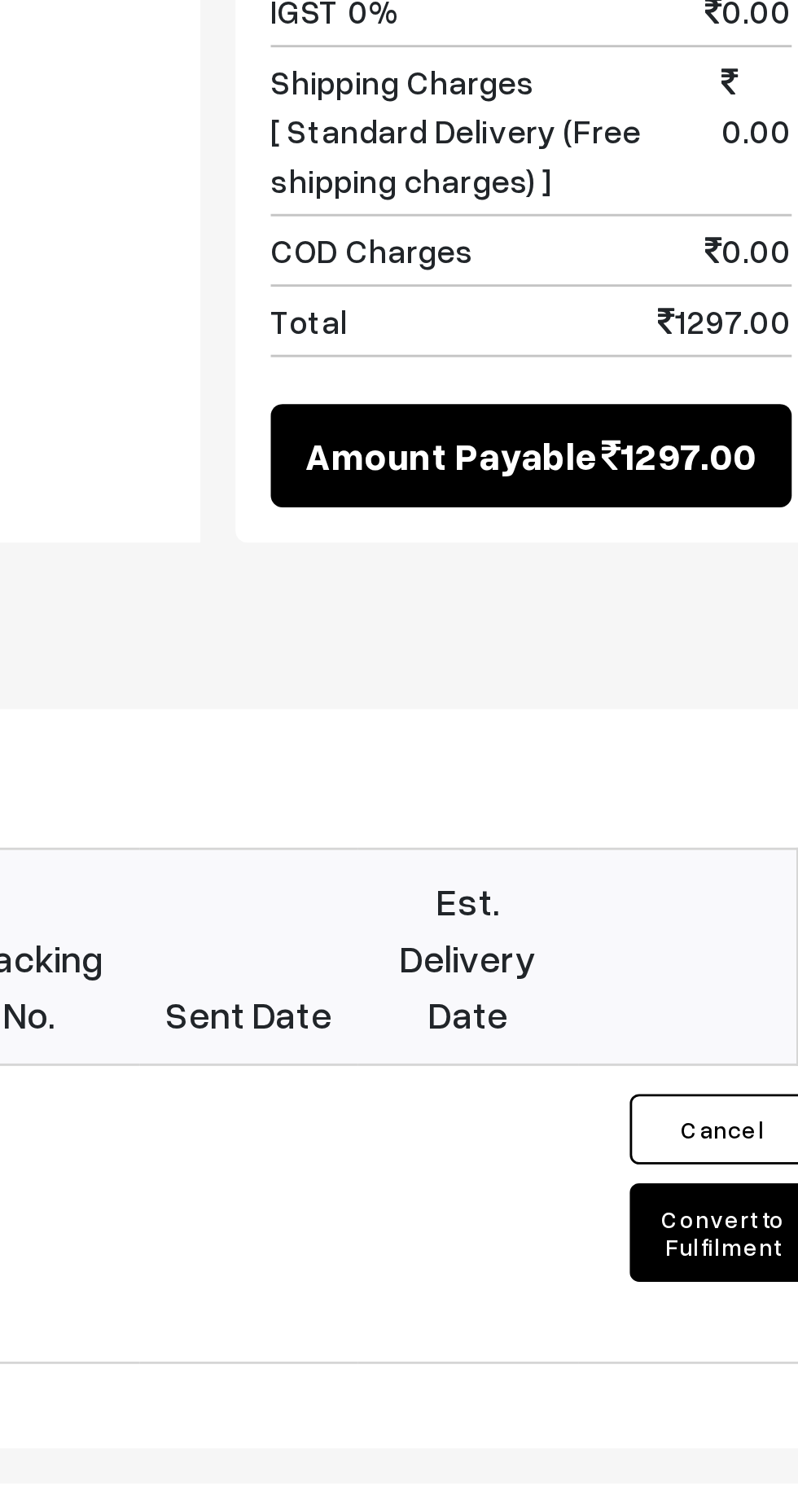
scroll to position [598, 0]
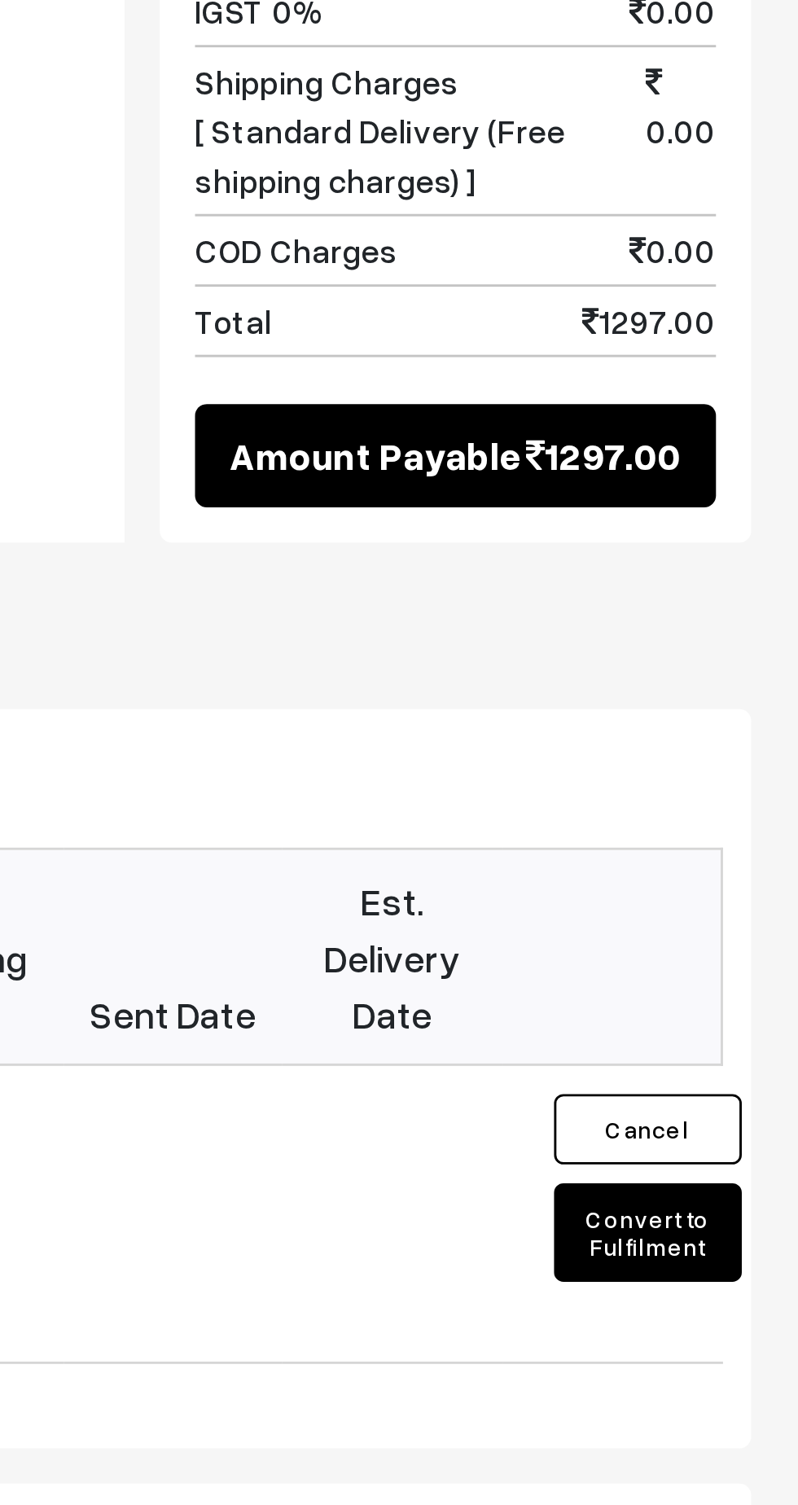
click at [748, 1180] on button "Convert to Fulfilment" at bounding box center [746, 1197] width 65 height 34
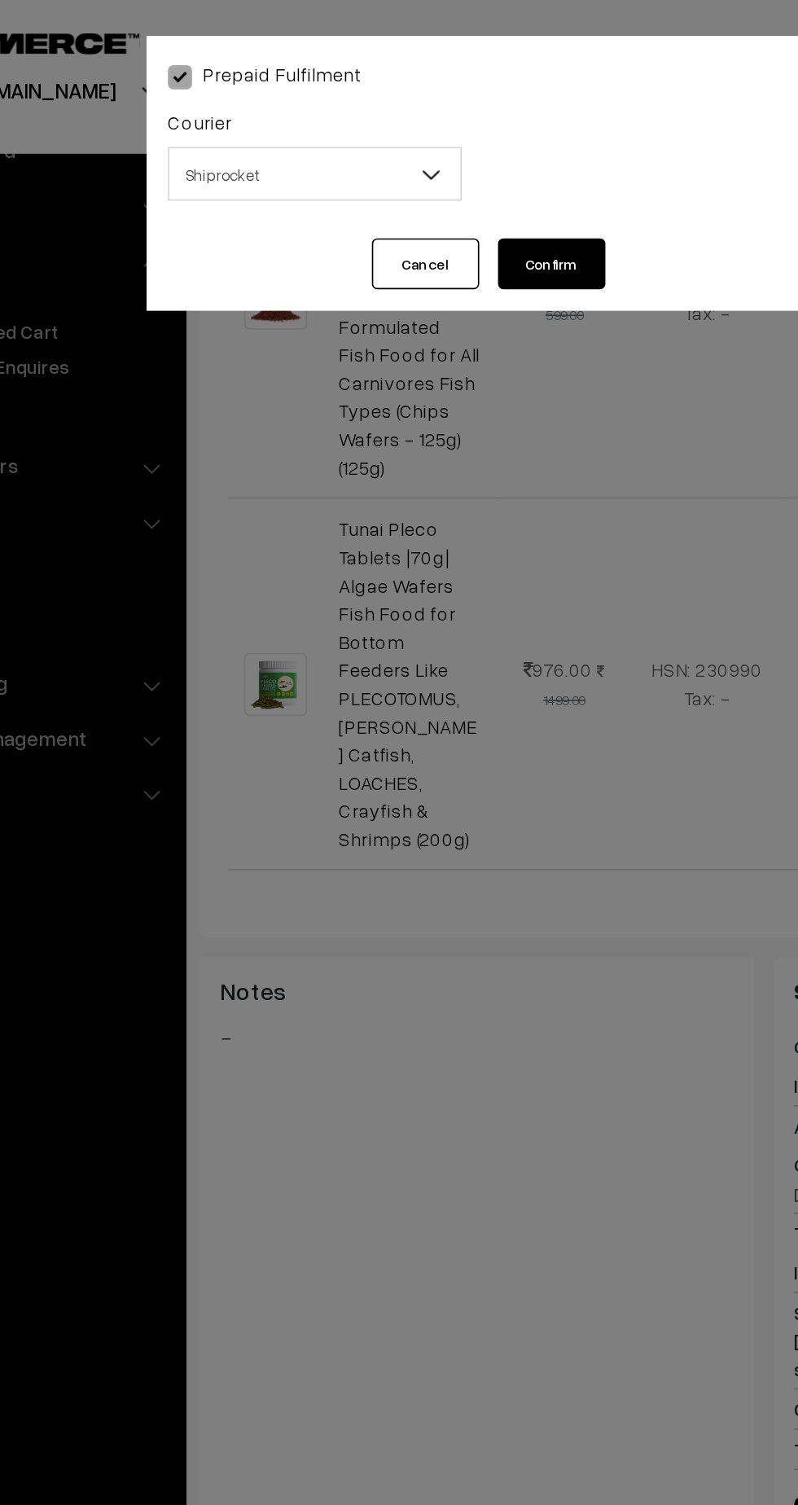
click at [371, 115] on b at bounding box center [368, 107] width 16 height 16
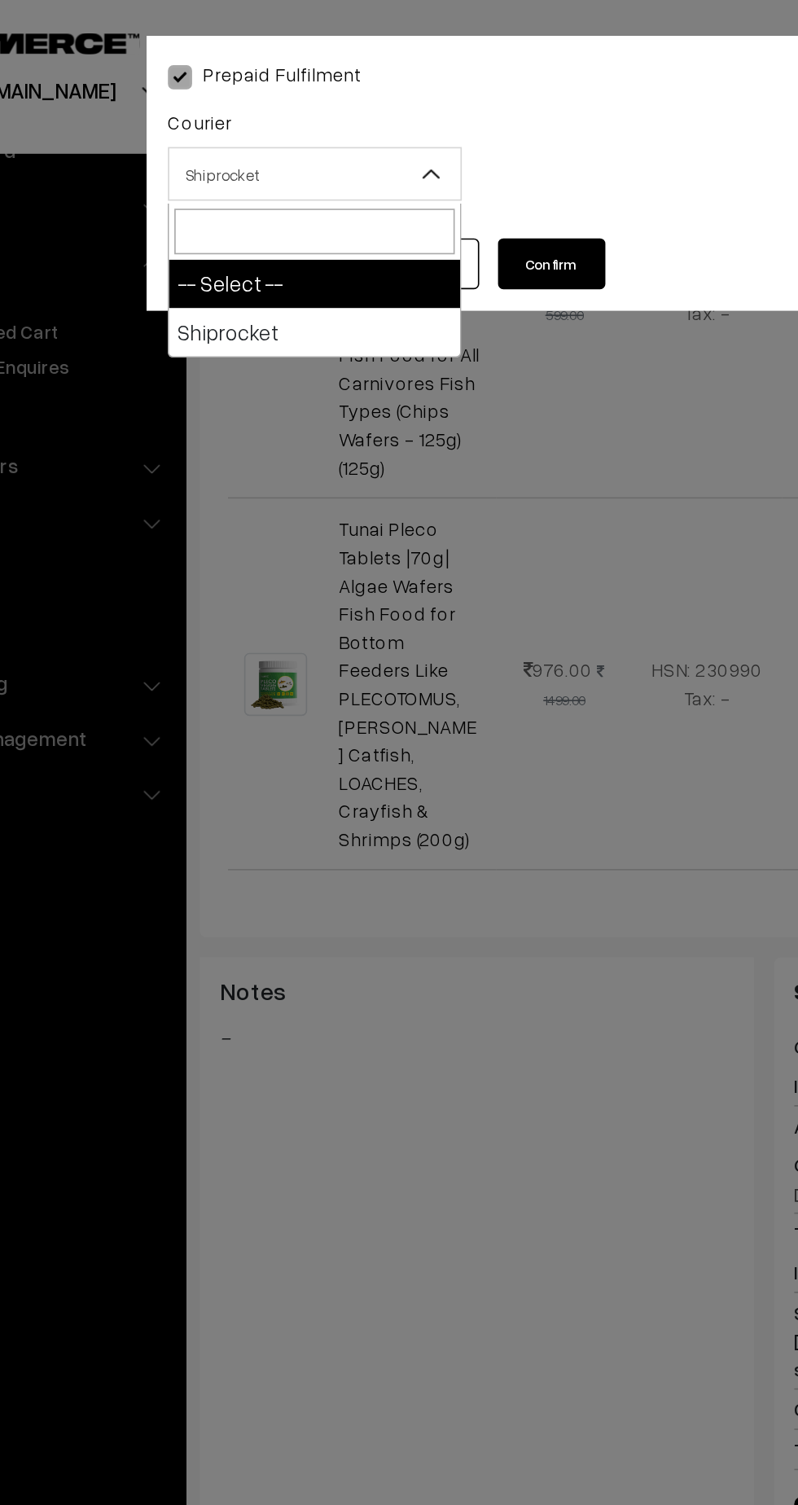
select select "1"
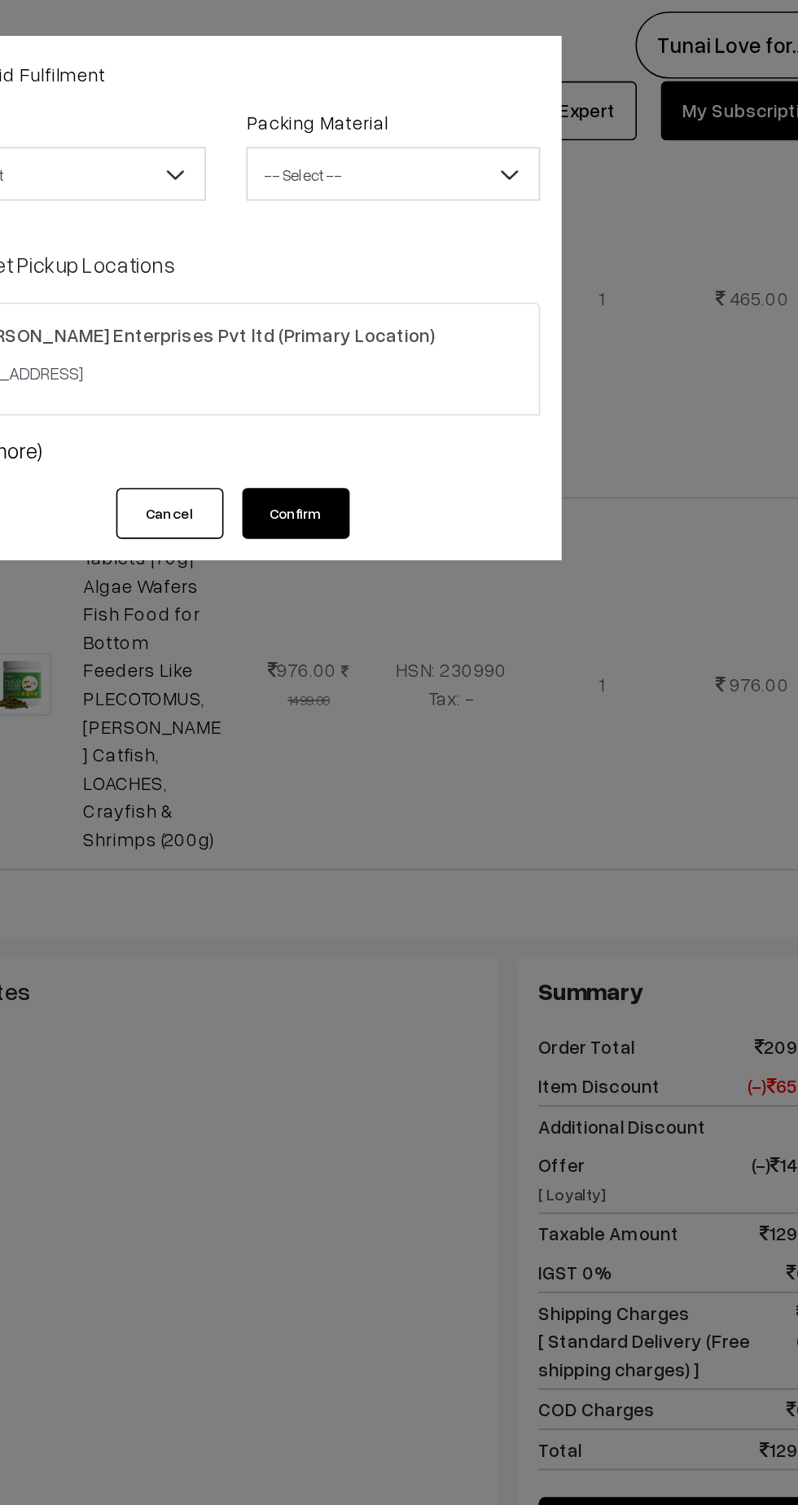
click at [568, 110] on b at bounding box center [571, 107] width 16 height 16
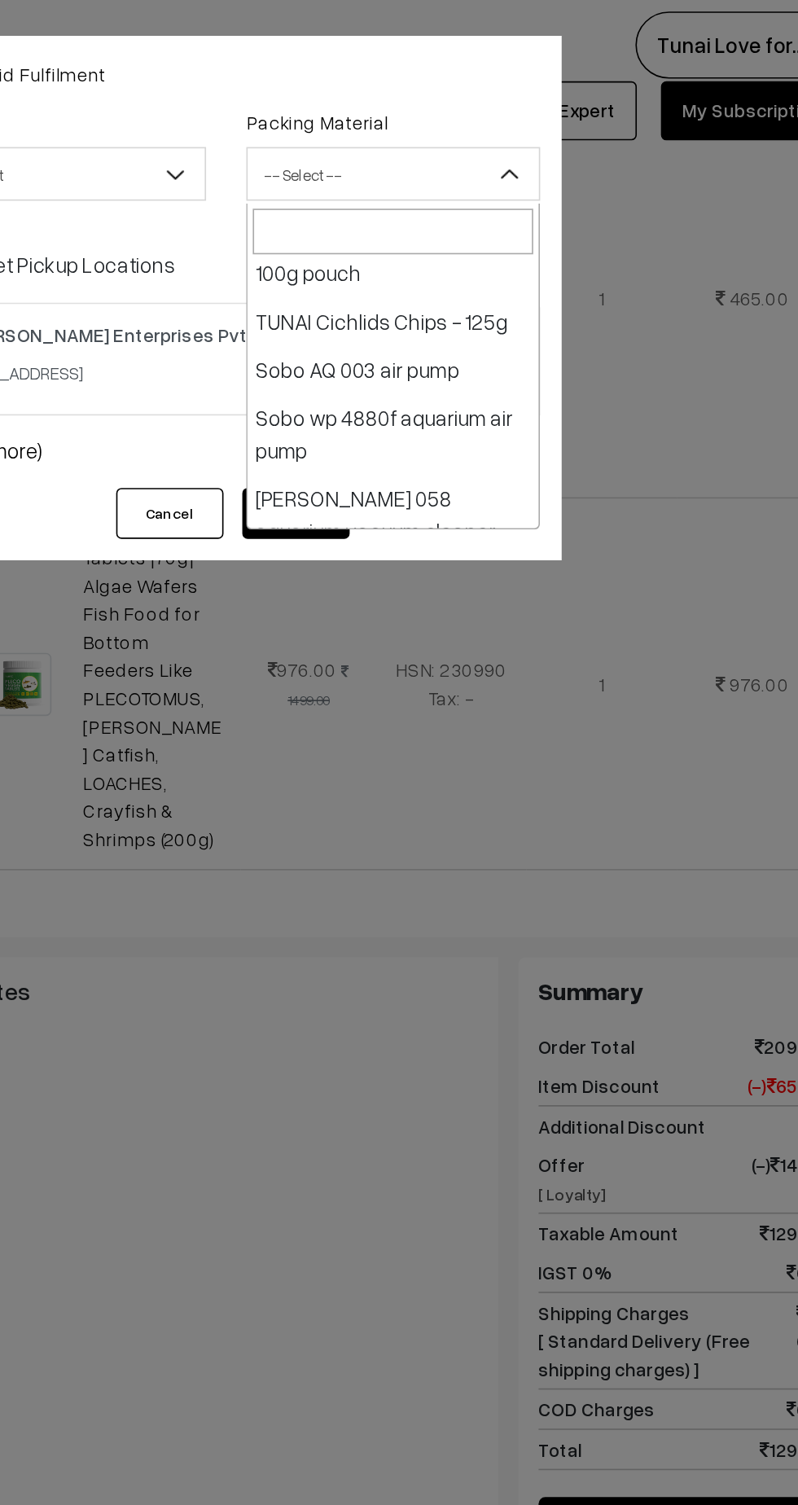
scroll to position [1127, 0]
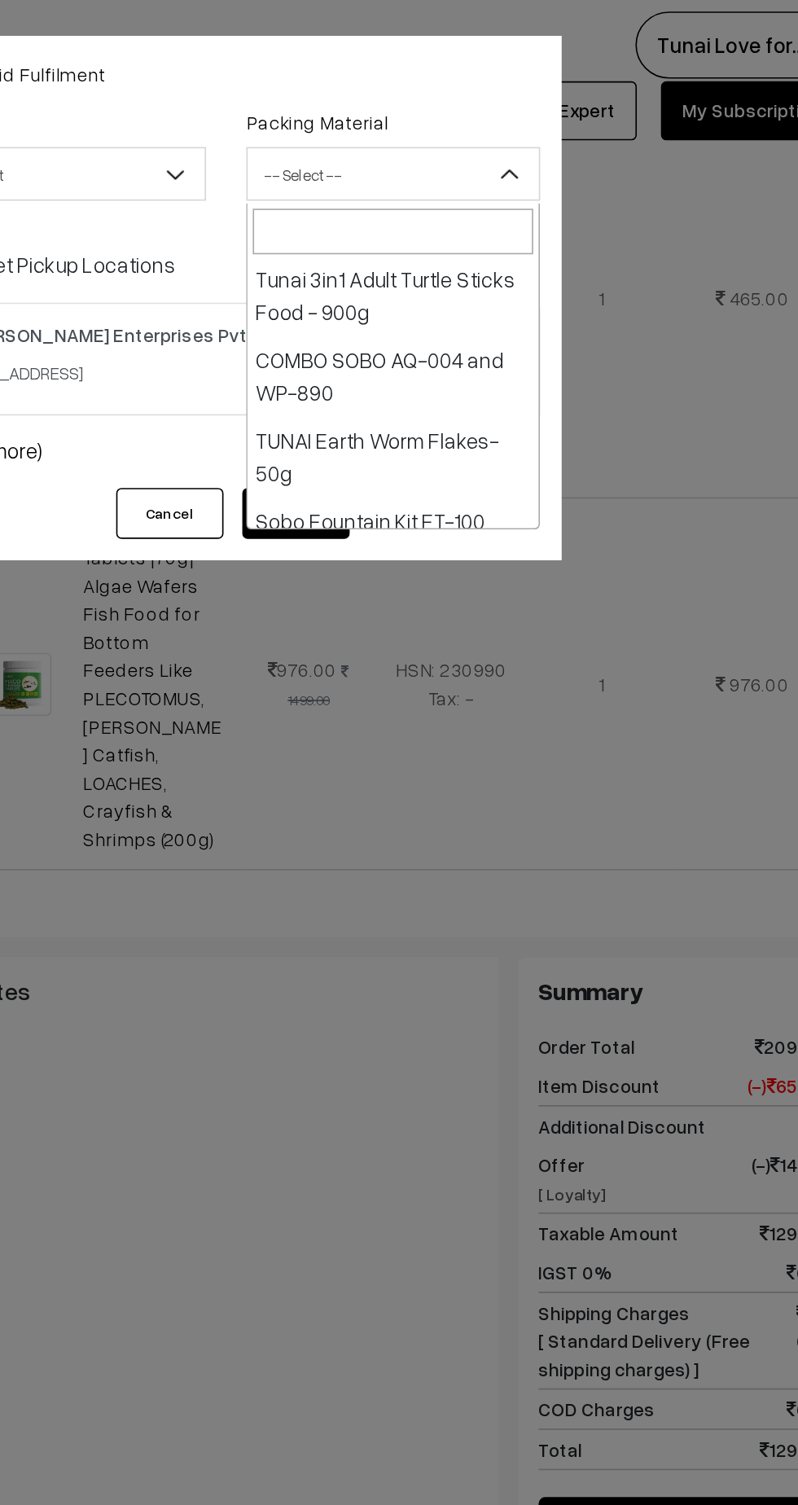
select select "30"
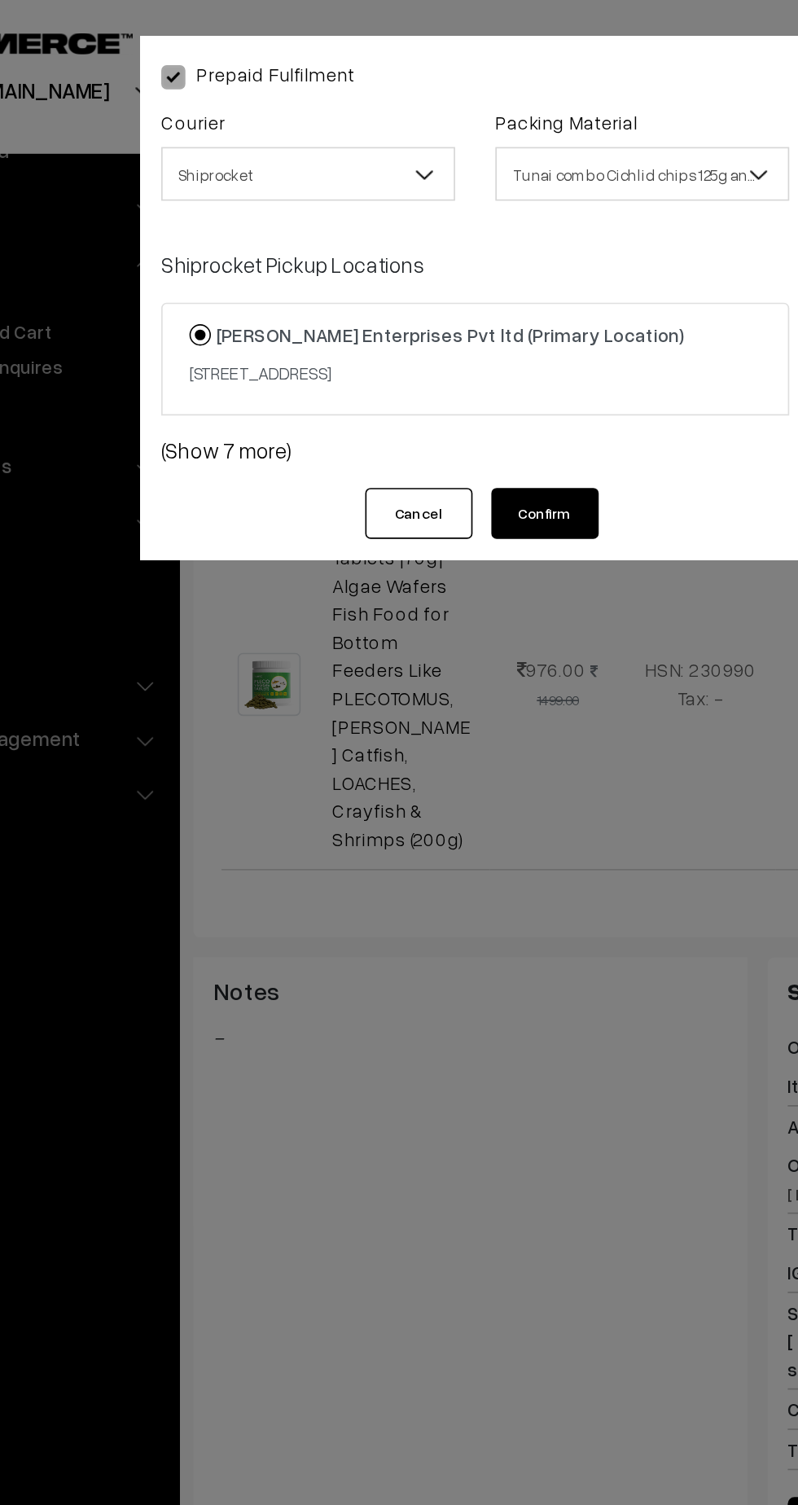
click at [440, 328] on button "Confirm" at bounding box center [441, 312] width 65 height 31
